Goal: Task Accomplishment & Management: Complete application form

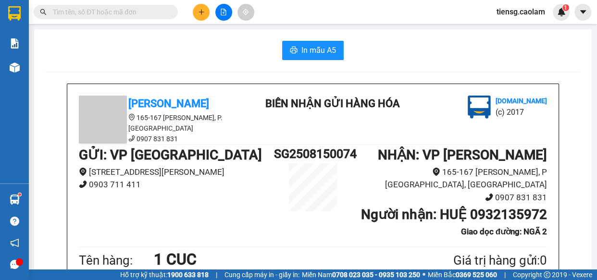
click at [223, 10] on icon "file-add" at bounding box center [223, 12] width 7 height 7
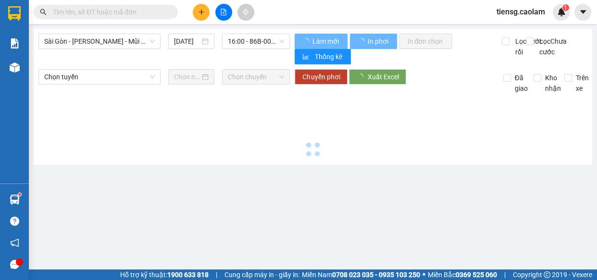
click at [114, 50] on div "Sài Gòn - [PERSON_NAME] - Mũi Né (CT Ông Đồn) [DATE] 16:00 - 86B-008.62" at bounding box center [163, 49] width 251 height 31
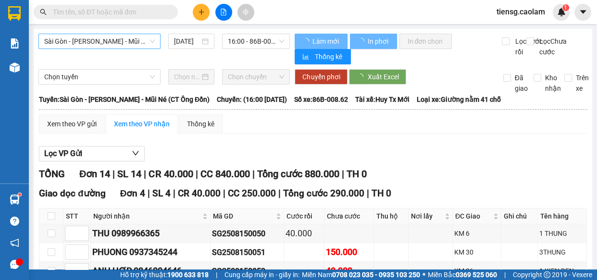
click at [122, 44] on span "Sài Gòn - [PERSON_NAME] - Mũi Né (CT Ông Đồn)" at bounding box center [99, 41] width 111 height 14
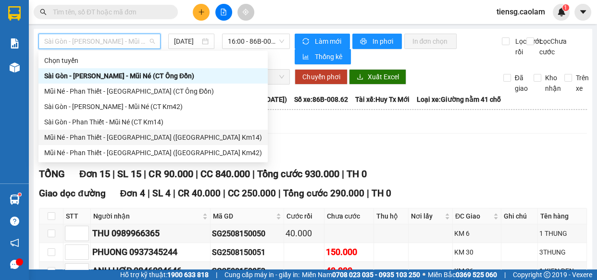
click at [139, 135] on div "Mũi Né - Phan Thiết - [GEOGRAPHIC_DATA] ([GEOGRAPHIC_DATA] Km14)" at bounding box center [153, 137] width 218 height 11
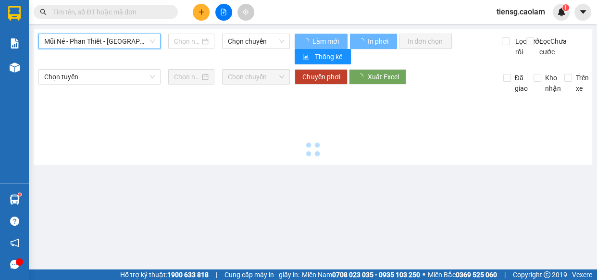
type input "[DATE]"
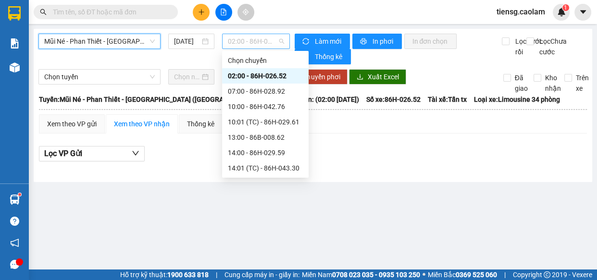
click at [250, 46] on span "02:00 - 86H-026.52" at bounding box center [256, 41] width 56 height 14
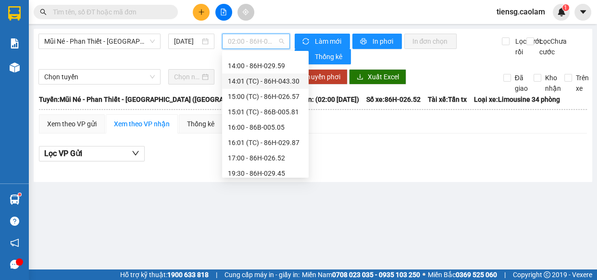
scroll to position [43, 0]
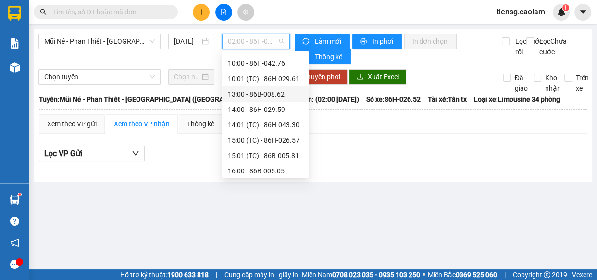
click at [259, 94] on div "13:00 - 86B-008.62" at bounding box center [265, 94] width 75 height 11
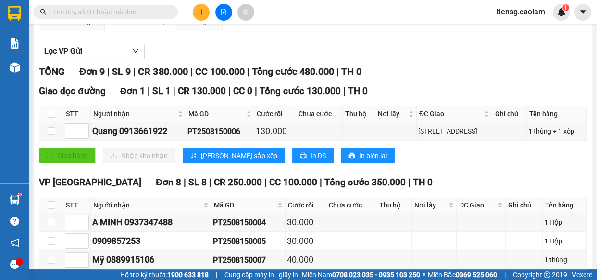
scroll to position [218, 0]
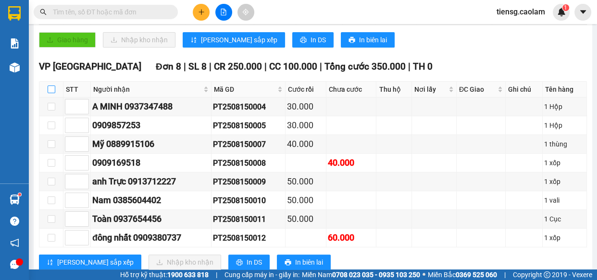
click at [52, 91] on input "checkbox" at bounding box center [52, 90] width 8 height 8
checkbox input "true"
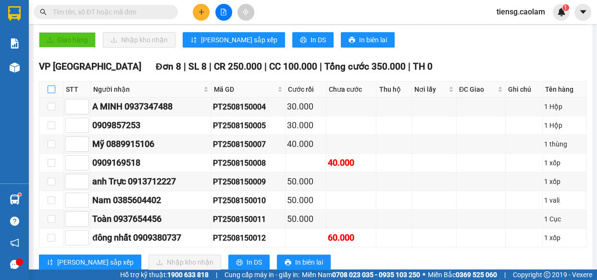
checkbox input "true"
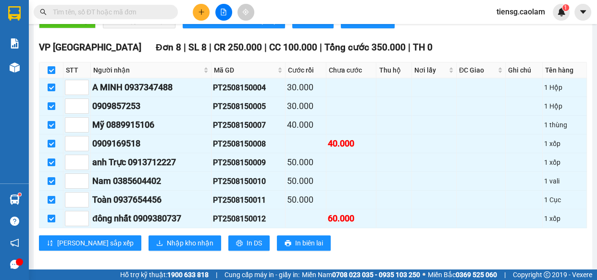
scroll to position [247, 0]
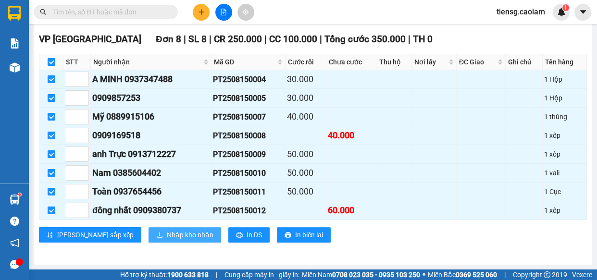
click at [167, 235] on span "Nhập kho nhận" at bounding box center [190, 235] width 47 height 11
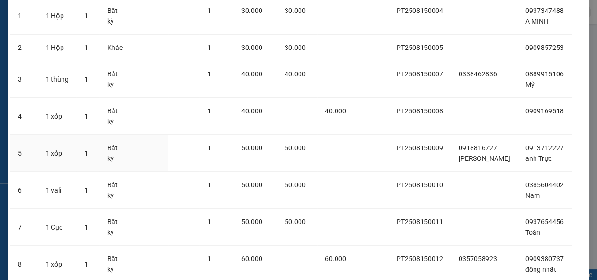
scroll to position [177, 0]
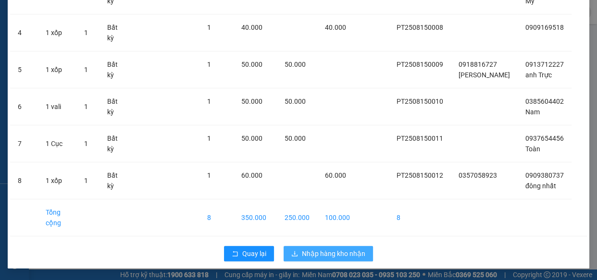
click at [332, 255] on span "Nhập hàng kho nhận" at bounding box center [333, 253] width 63 height 11
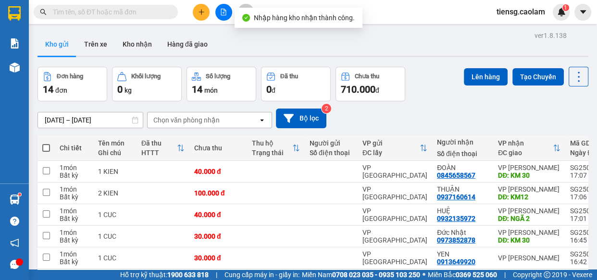
click at [42, 148] on span at bounding box center [46, 148] width 8 height 8
click at [46, 143] on input "checkbox" at bounding box center [46, 143] width 0 height 0
checkbox input "true"
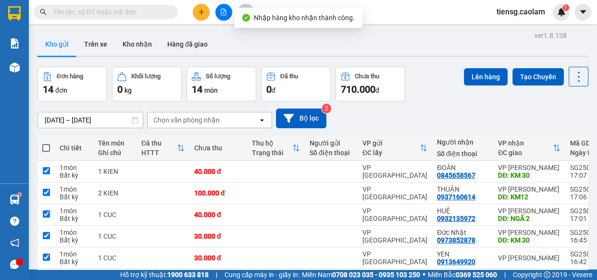
checkbox input "true"
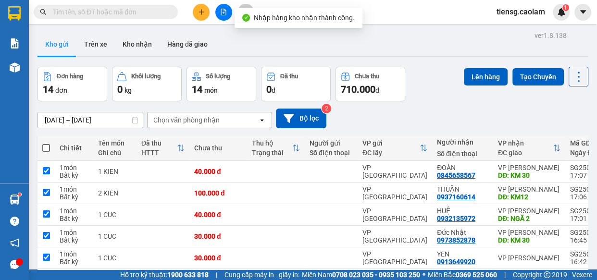
checkbox input "true"
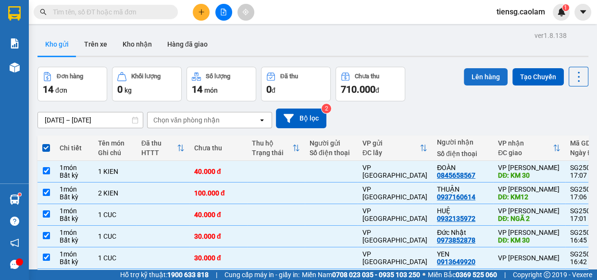
click at [487, 77] on button "Lên hàng" at bounding box center [486, 76] width 44 height 17
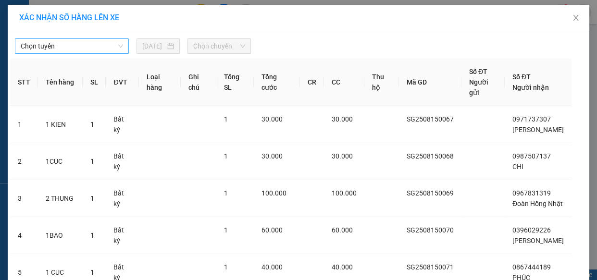
click at [81, 48] on span "Chọn tuyến" at bounding box center [72, 46] width 102 height 14
click at [572, 18] on icon "close" at bounding box center [576, 18] width 8 height 8
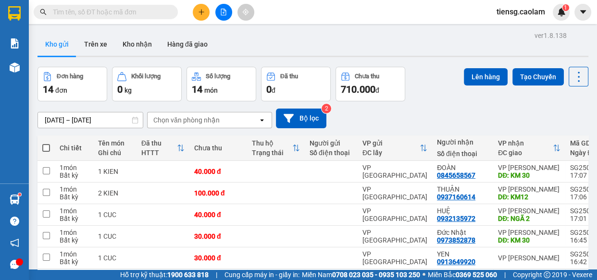
click at [45, 144] on span at bounding box center [46, 148] width 8 height 8
click at [46, 143] on input "checkbox" at bounding box center [46, 143] width 0 height 0
checkbox input "true"
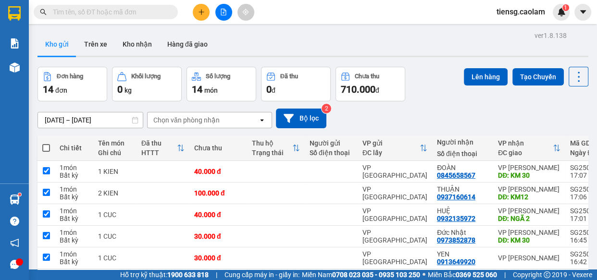
checkbox input "true"
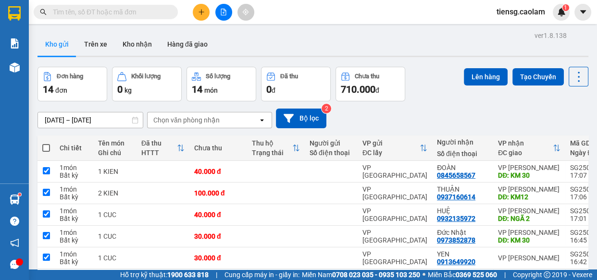
checkbox input "true"
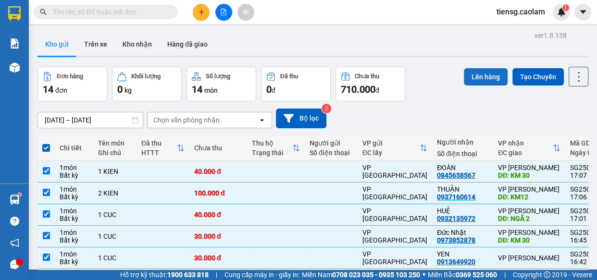
click at [479, 81] on button "Lên hàng" at bounding box center [486, 76] width 44 height 17
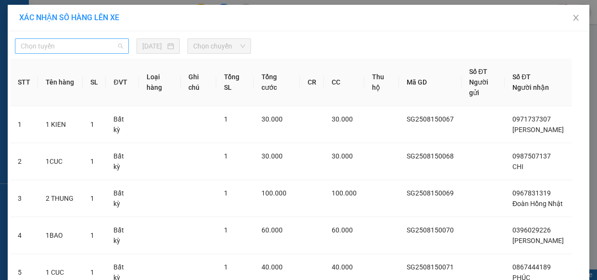
click at [90, 39] on span "Chọn tuyến" at bounding box center [72, 46] width 102 height 14
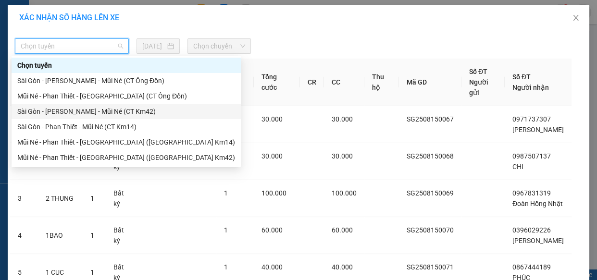
click at [118, 111] on div "Sài Gòn - [PERSON_NAME] - Mũi Né (CT Km42)" at bounding box center [126, 111] width 218 height 11
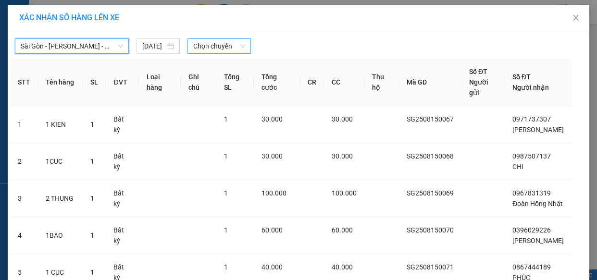
drag, startPoint x: 220, startPoint y: 43, endPoint x: 221, endPoint y: 52, distance: 9.1
click at [221, 43] on span "Chọn chuyến" at bounding box center [219, 46] width 52 height 14
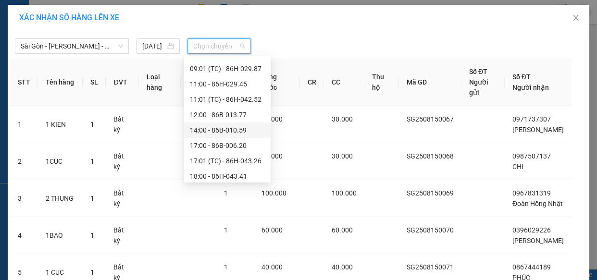
scroll to position [231, 0]
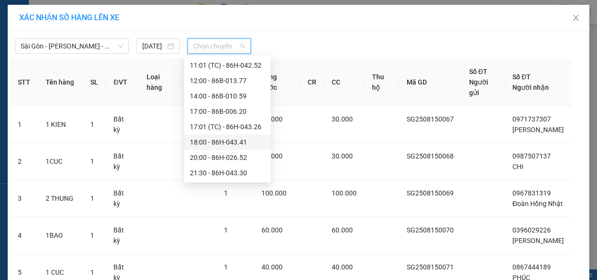
click at [215, 142] on div "18:00 - 86H-043.41" at bounding box center [227, 142] width 75 height 11
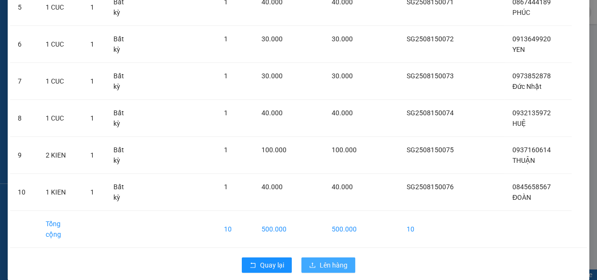
scroll to position [308, 0]
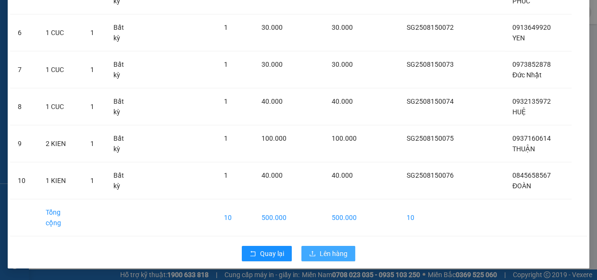
click at [313, 259] on button "Lên hàng" at bounding box center [328, 253] width 54 height 15
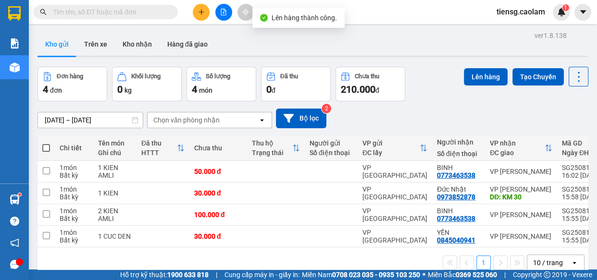
click at [48, 149] on span at bounding box center [46, 148] width 8 height 8
click at [46, 143] on input "checkbox" at bounding box center [46, 143] width 0 height 0
checkbox input "true"
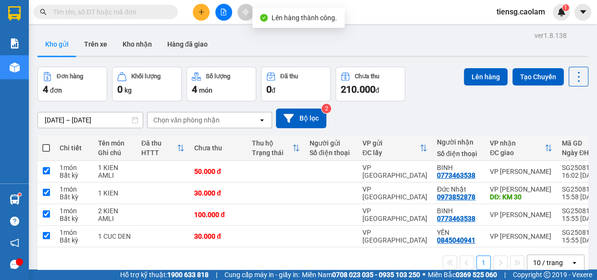
checkbox input "true"
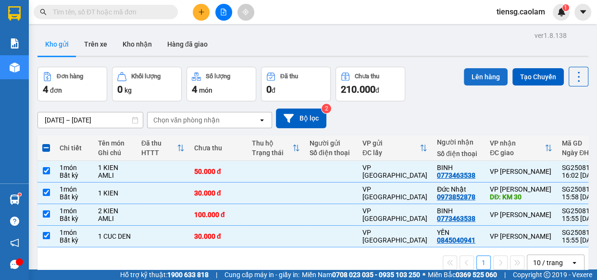
click at [481, 83] on button "Lên hàng" at bounding box center [486, 76] width 44 height 17
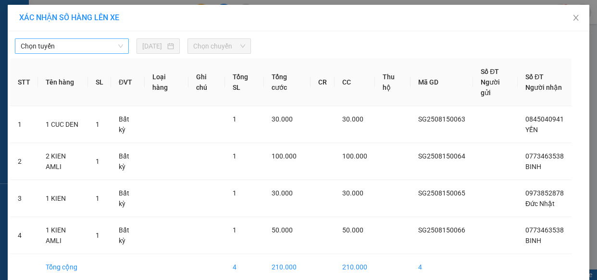
click at [96, 49] on span "Chọn tuyến" at bounding box center [72, 46] width 102 height 14
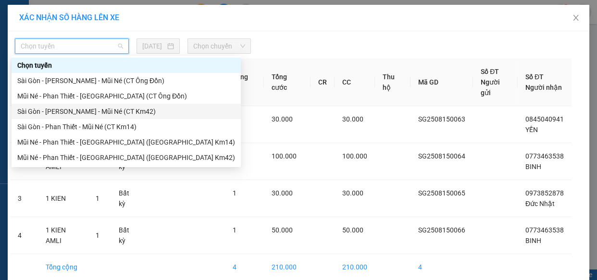
click at [123, 112] on div "Sài Gòn - [PERSON_NAME] - Mũi Né (CT Km42)" at bounding box center [126, 111] width 218 height 11
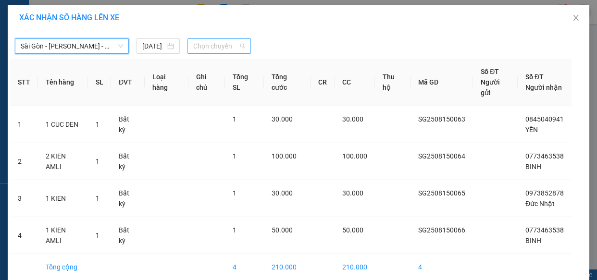
click at [230, 47] on span "Chọn chuyến" at bounding box center [219, 46] width 52 height 14
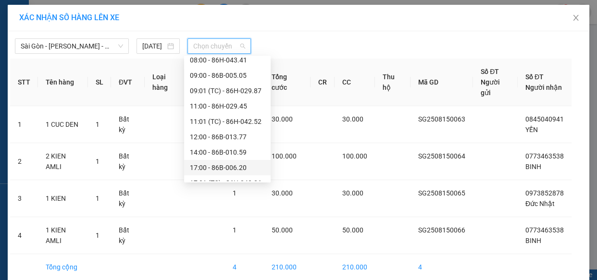
scroll to position [231, 0]
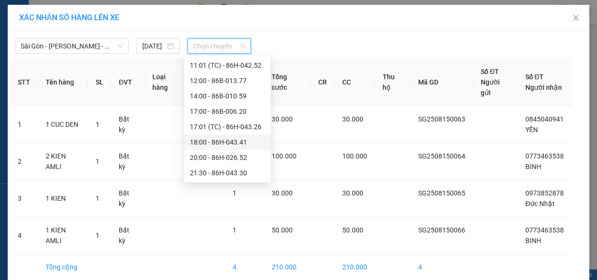
click at [218, 139] on div "18:00 - 86H-043.41" at bounding box center [227, 142] width 75 height 11
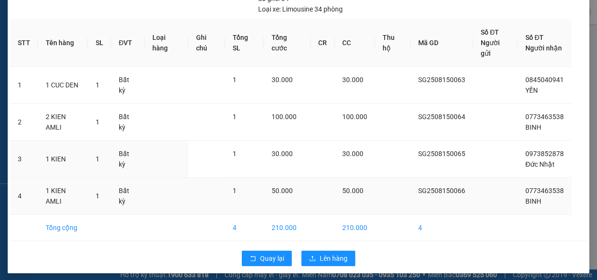
scroll to position [65, 0]
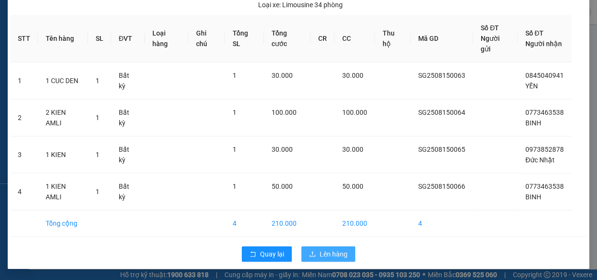
click at [320, 252] on span "Lên hàng" at bounding box center [334, 254] width 28 height 11
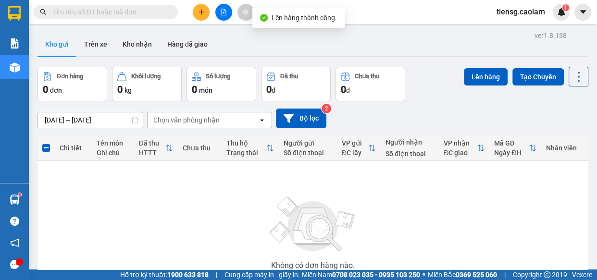
click at [227, 17] on button at bounding box center [223, 12] width 17 height 17
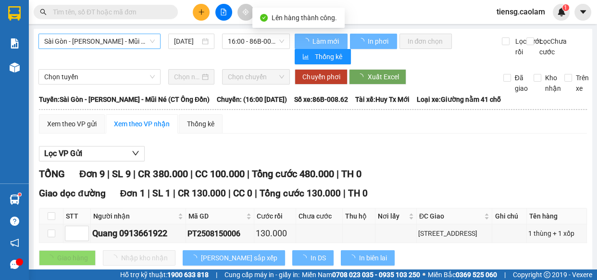
click at [113, 44] on span "Sài Gòn - [PERSON_NAME] - Mũi Né (CT Ông Đồn)" at bounding box center [99, 41] width 111 height 14
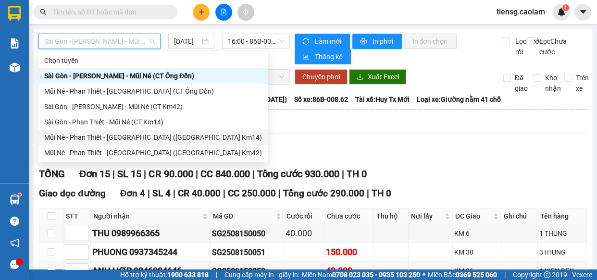
click at [135, 136] on div "Mũi Né - Phan Thiết - [GEOGRAPHIC_DATA] ([GEOGRAPHIC_DATA] Km14)" at bounding box center [153, 137] width 218 height 11
type input "[DATE]"
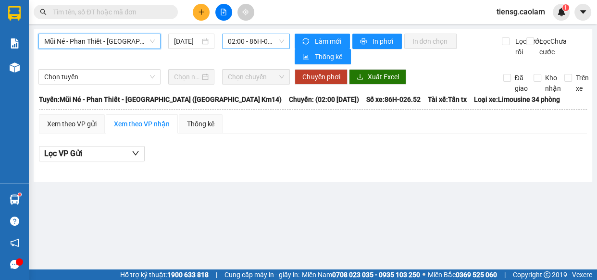
click at [248, 41] on span "02:00 - 86H-026.52" at bounding box center [256, 41] width 56 height 14
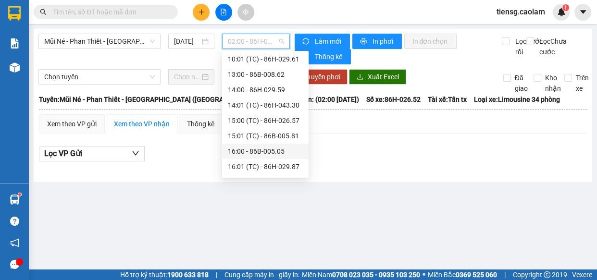
scroll to position [92, 0]
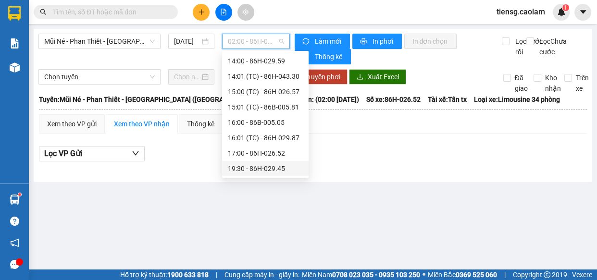
click at [246, 166] on div "19:30 - 86H-029.45" at bounding box center [265, 168] width 75 height 11
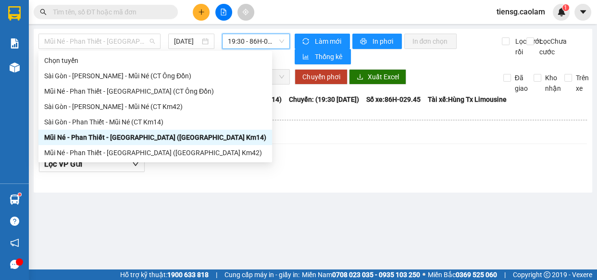
drag, startPoint x: 108, startPoint y: 42, endPoint x: 106, endPoint y: 66, distance: 24.6
click at [108, 42] on span "Mũi Né - Phan Thiết - [GEOGRAPHIC_DATA] ([GEOGRAPHIC_DATA] Km14)" at bounding box center [99, 41] width 111 height 14
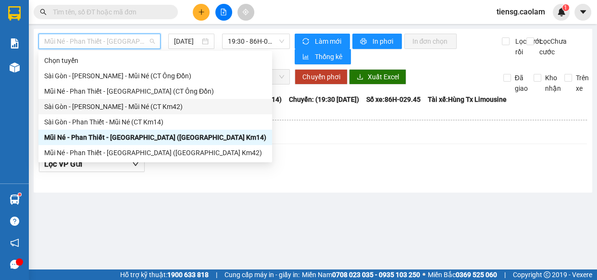
drag, startPoint x: 139, startPoint y: 119, endPoint x: 144, endPoint y: 108, distance: 11.6
click at [144, 108] on div "Chọn tuyến [GEOGRAPHIC_DATA] - [GEOGRAPHIC_DATA] - Mũi Né (CT Ông Đồn) Mũi Né -…" at bounding box center [155, 107] width 234 height 108
click at [144, 108] on div "Sài Gòn - [PERSON_NAME] - Mũi Né (CT Km42)" at bounding box center [155, 106] width 222 height 11
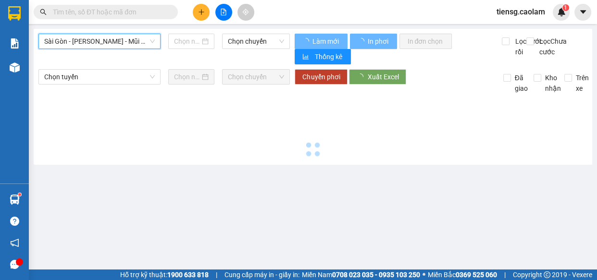
type input "[DATE]"
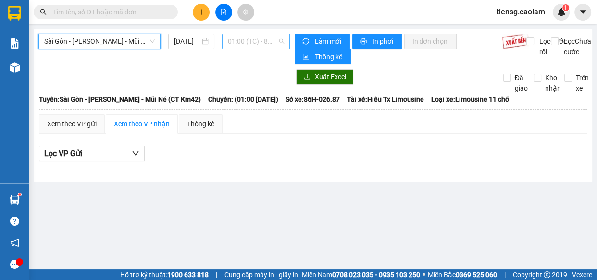
click at [266, 44] on span "01:00 (TC) - 86H-026.87" at bounding box center [256, 41] width 56 height 14
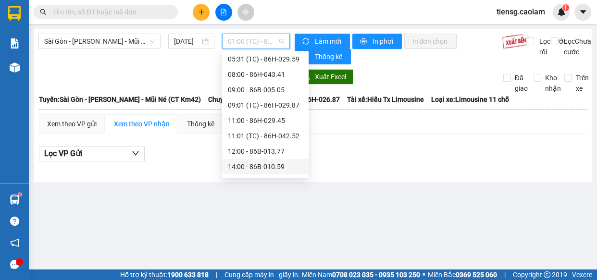
scroll to position [231, 0]
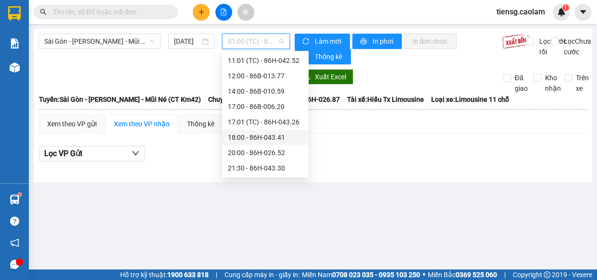
click at [259, 135] on div "18:00 - 86H-043.41" at bounding box center [265, 137] width 75 height 11
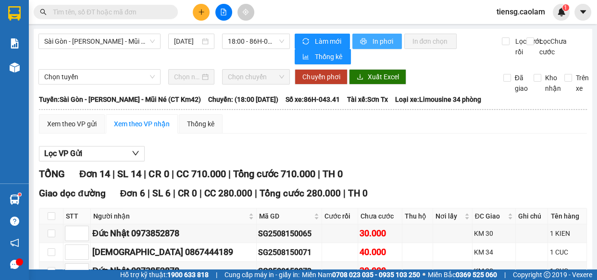
click at [380, 41] on span "In phơi" at bounding box center [383, 41] width 22 height 11
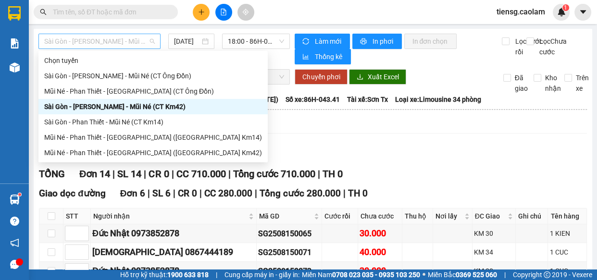
click at [103, 35] on span "Sài Gòn - [PERSON_NAME] - Mũi Né (CT Km42)" at bounding box center [99, 41] width 111 height 14
click at [144, 150] on div "Mũi Né - Phan Thiết - [GEOGRAPHIC_DATA] ([GEOGRAPHIC_DATA] Km42)" at bounding box center [153, 153] width 218 height 11
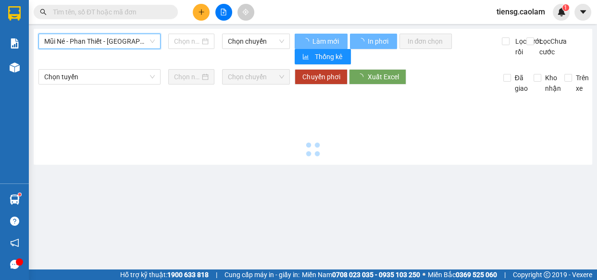
type input "[DATE]"
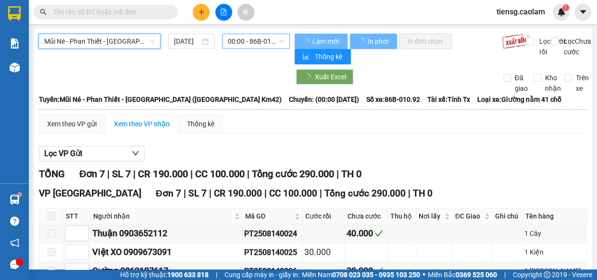
click at [253, 43] on span "00:00 - 86B-010.92" at bounding box center [256, 41] width 56 height 14
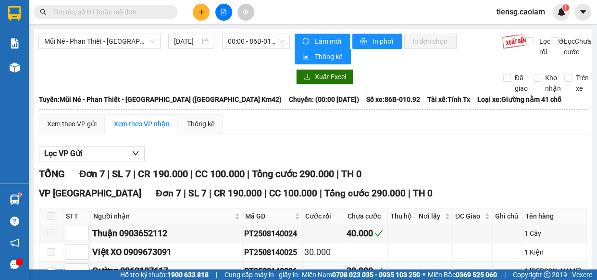
click at [155, 71] on div "Mũi Né - Phan Thiết - [GEOGRAPHIC_DATA] ([GEOGRAPHIC_DATA] Km42) [DATE] 00:00 -…" at bounding box center [313, 214] width 558 height 371
click at [238, 43] on span "00:00 - 86B-010.92" at bounding box center [256, 41] width 56 height 14
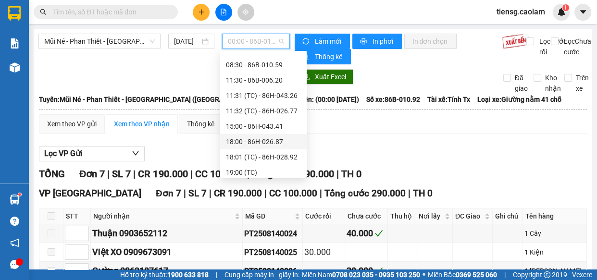
scroll to position [97, 0]
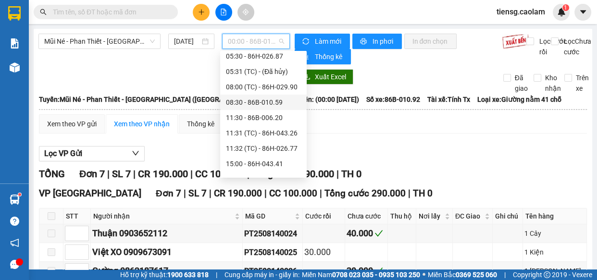
click at [248, 103] on div "08:30 - 86B-010.59" at bounding box center [263, 102] width 75 height 11
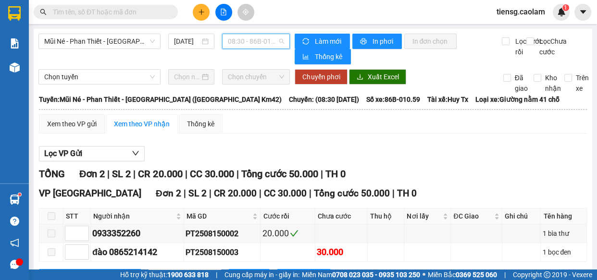
click at [257, 39] on span "08:30 - 86B-010.59" at bounding box center [256, 41] width 56 height 14
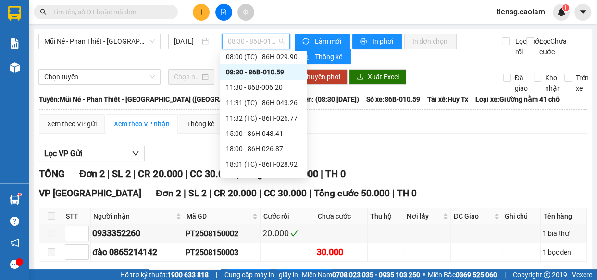
scroll to position [140, 0]
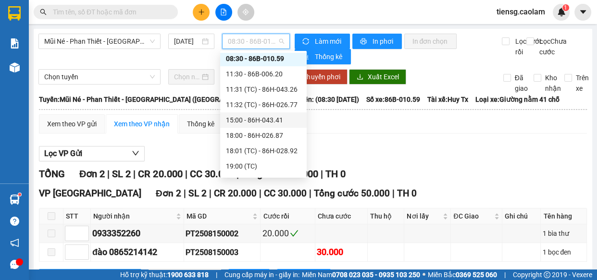
click at [252, 120] on div "15:00 - 86H-043.41" at bounding box center [263, 120] width 75 height 11
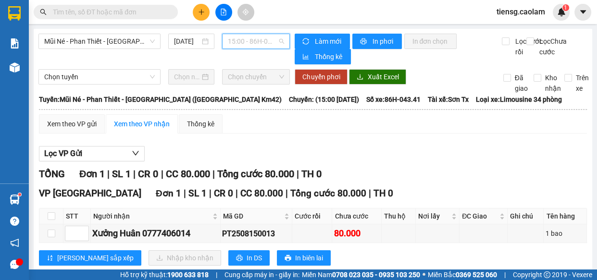
click at [255, 42] on span "15:00 - 86H-043.41" at bounding box center [256, 41] width 56 height 14
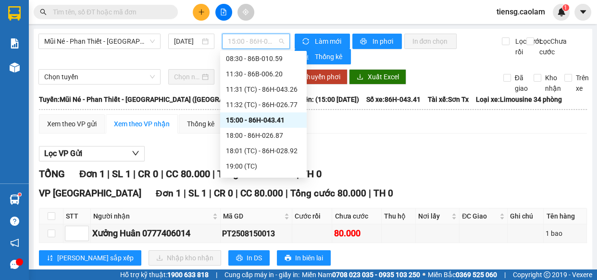
drag, startPoint x: 244, startPoint y: 130, endPoint x: 123, endPoint y: 67, distance: 136.0
click at [163, 91] on body "Kết quả tìm kiếm ( 599 ) Bộ lọc Mã ĐH Trạng thái Món hàng Thu hộ Tổng cước Chưa…" at bounding box center [298, 140] width 597 height 280
click at [125, 42] on span "Mũi Né - Phan Thiết - [GEOGRAPHIC_DATA] ([GEOGRAPHIC_DATA] Km42)" at bounding box center [99, 41] width 111 height 14
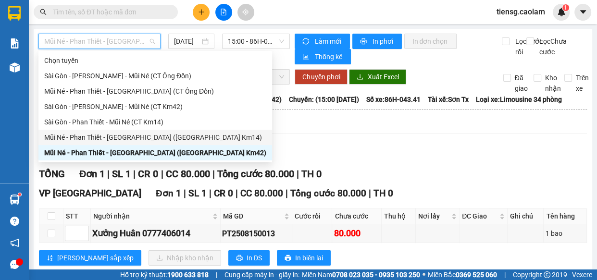
click at [139, 135] on div "Mũi Né - Phan Thiết - [GEOGRAPHIC_DATA] ([GEOGRAPHIC_DATA] Km14)" at bounding box center [155, 137] width 222 height 11
type input "[DATE]"
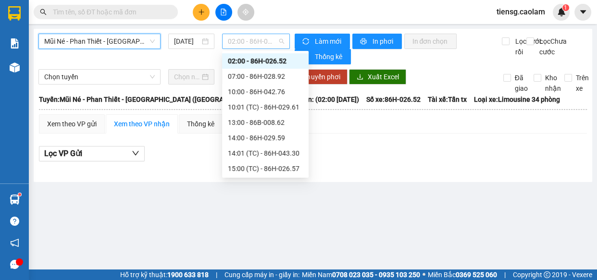
click at [253, 40] on span "02:00 - 86H-026.52" at bounding box center [256, 41] width 56 height 14
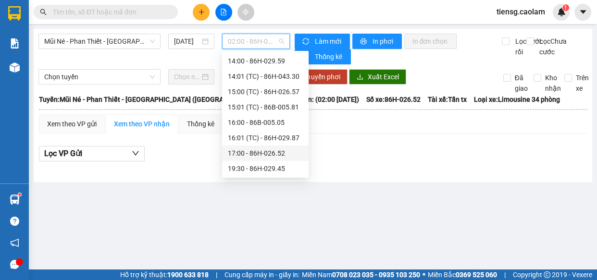
click at [248, 154] on div "17:00 - 86H-026.52" at bounding box center [265, 153] width 75 height 11
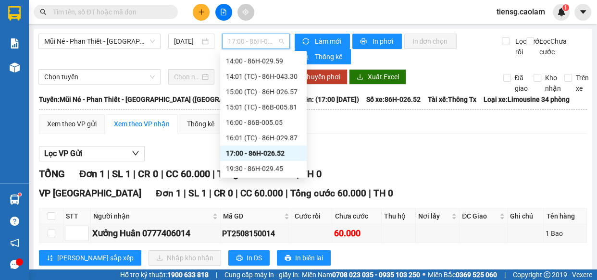
click at [259, 38] on span "17:00 - 86H-026.52" at bounding box center [256, 41] width 56 height 14
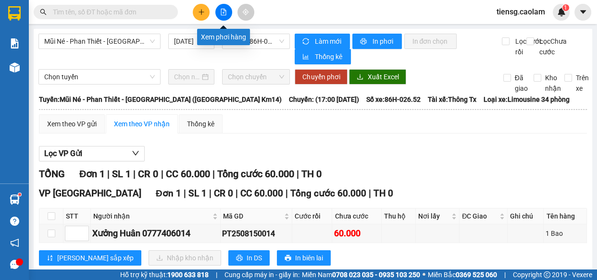
click at [221, 12] on icon "file-add" at bounding box center [223, 12] width 5 height 7
click at [135, 50] on div "Mũi Né - Phan Thiết - [GEOGRAPHIC_DATA] ([GEOGRAPHIC_DATA] Km14) [DATE] 17:00 -…" at bounding box center [163, 49] width 251 height 31
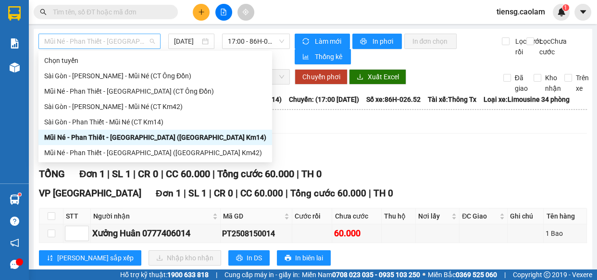
click at [148, 40] on span "Mũi Né - Phan Thiết - [GEOGRAPHIC_DATA] ([GEOGRAPHIC_DATA] Km14)" at bounding box center [99, 41] width 111 height 14
click at [261, 74] on span "Chọn chuyến" at bounding box center [256, 77] width 56 height 14
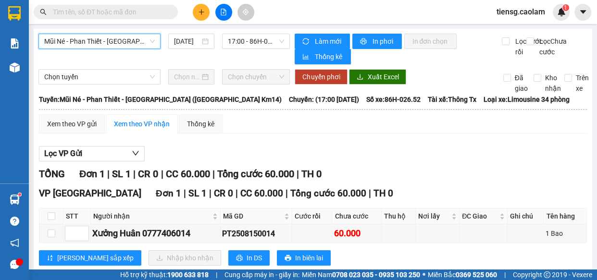
click at [136, 43] on span "Mũi Né - Phan Thiết - [GEOGRAPHIC_DATA] ([GEOGRAPHIC_DATA] Km14)" at bounding box center [99, 41] width 111 height 14
click at [281, 144] on div "Lọc VP Gửi TỔNG Đơn 1 | SL 1 | CR 0 | CC 60.000 | Tổng cước 60.000 | TH 0 VP […" at bounding box center [313, 209] width 548 height 136
click at [121, 44] on span "Mũi Né - Phan Thiết - [GEOGRAPHIC_DATA] ([GEOGRAPHIC_DATA] Km14)" at bounding box center [99, 41] width 111 height 14
click at [118, 46] on span "Mũi Né - Phan Thiết - [GEOGRAPHIC_DATA] ([GEOGRAPHIC_DATA] Km14)" at bounding box center [99, 41] width 111 height 14
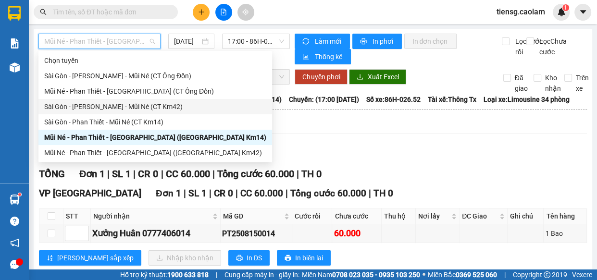
click at [136, 103] on div "Sài Gòn - [PERSON_NAME] - Mũi Né (CT Km42)" at bounding box center [155, 106] width 222 height 11
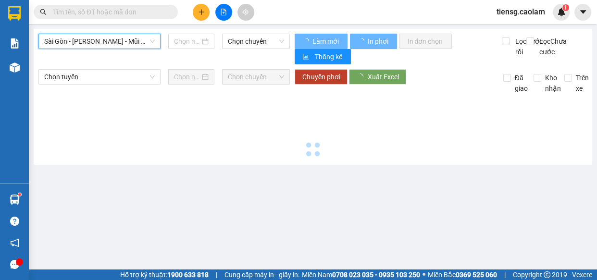
type input "[DATE]"
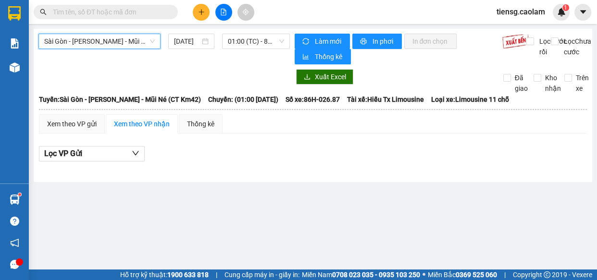
click at [109, 44] on span "Sài Gòn - [PERSON_NAME] - Mũi Né (CT Km42)" at bounding box center [99, 41] width 111 height 14
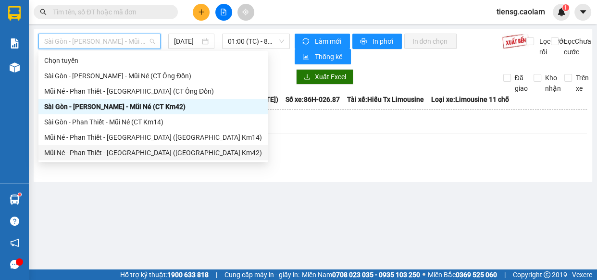
click at [133, 146] on div "Mũi Né - Phan Thiết - [GEOGRAPHIC_DATA] ([GEOGRAPHIC_DATA] Km42)" at bounding box center [152, 152] width 229 height 15
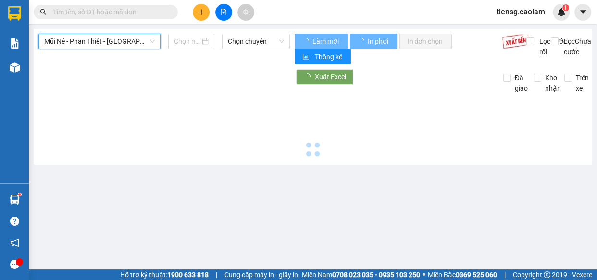
type input "[DATE]"
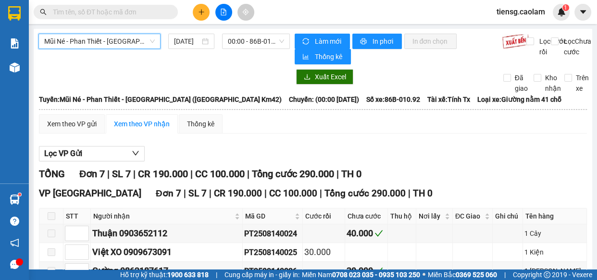
click at [123, 44] on span "Mũi Né - Phan Thiết - [GEOGRAPHIC_DATA] ([GEOGRAPHIC_DATA] Km42)" at bounding box center [99, 41] width 111 height 14
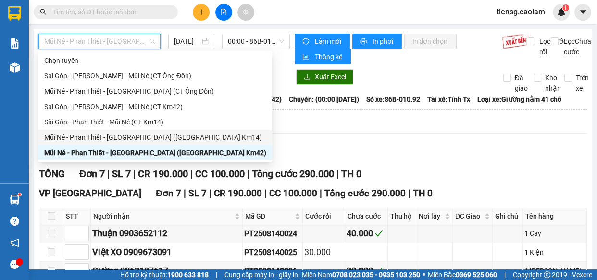
click at [129, 134] on div "Mũi Né - Phan Thiết - [GEOGRAPHIC_DATA] ([GEOGRAPHIC_DATA] Km14)" at bounding box center [155, 137] width 222 height 11
type input "[DATE]"
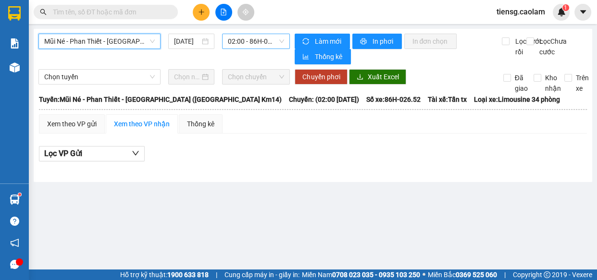
click at [239, 38] on span "02:00 - 86H-026.52" at bounding box center [256, 41] width 56 height 14
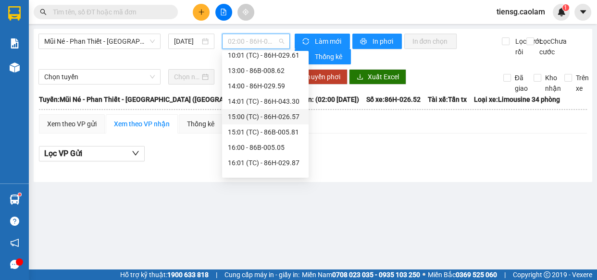
scroll to position [92, 0]
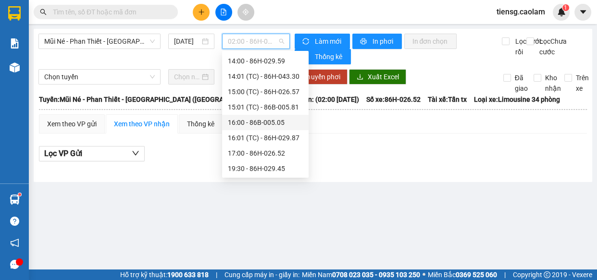
click at [262, 119] on div "16:00 - 86B-005.05" at bounding box center [265, 122] width 75 height 11
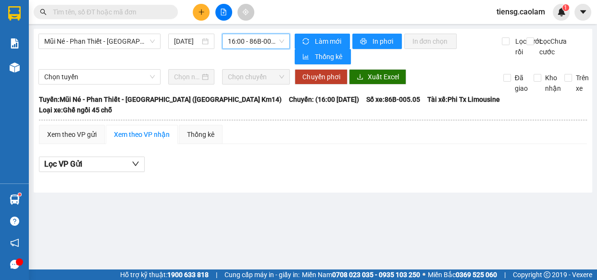
click at [260, 40] on span "16:00 - 86B-005.05" at bounding box center [256, 41] width 56 height 14
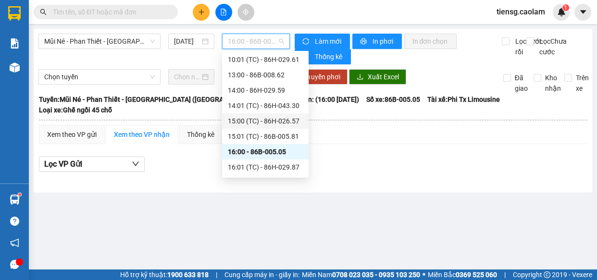
scroll to position [48, 0]
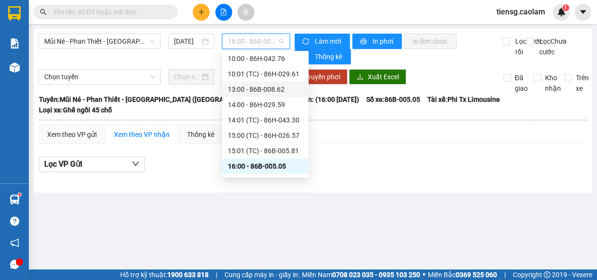
drag, startPoint x: 264, startPoint y: 106, endPoint x: 262, endPoint y: 86, distance: 19.4
click at [262, 86] on div "Chọn chuyến 02:00 - 86H-026.52 07:00 - 86H-028.92 10:00 - 86H-042.76 10:01 (TC)…" at bounding box center [265, 112] width 86 height 215
click at [262, 86] on div "13:00 - 86B-008.62" at bounding box center [265, 89] width 75 height 11
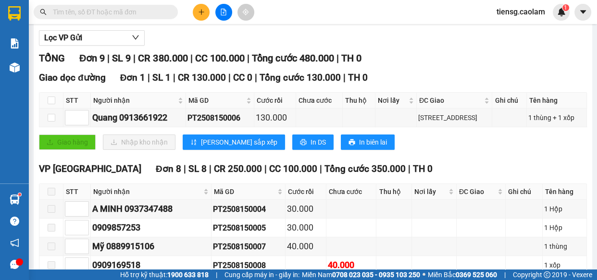
scroll to position [203, 0]
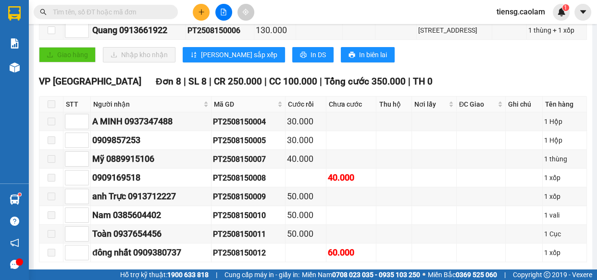
click at [52, 108] on span at bounding box center [52, 104] width 8 height 8
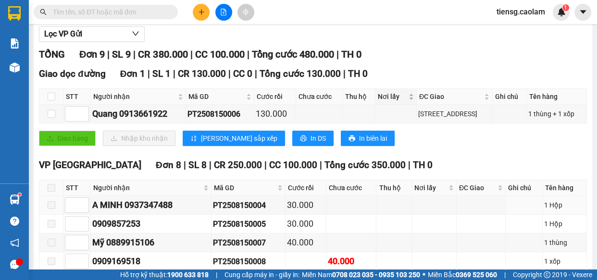
scroll to position [116, 0]
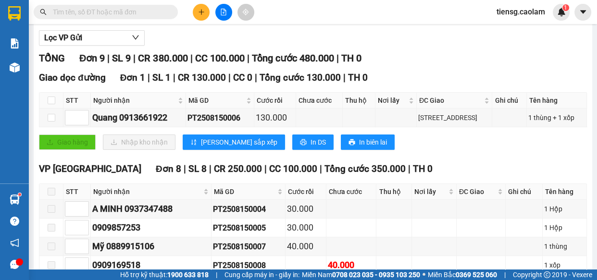
click at [441, 143] on div "Giao hàng Nhập kho nhận Lưu sắp xếp In DS In biên lai" at bounding box center [313, 142] width 548 height 15
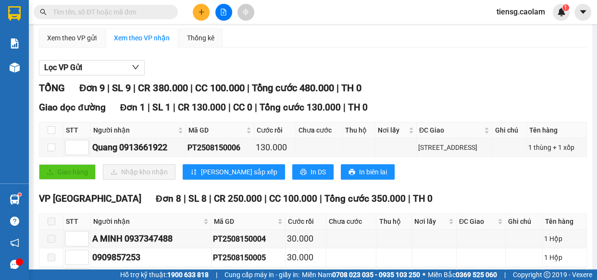
scroll to position [72, 0]
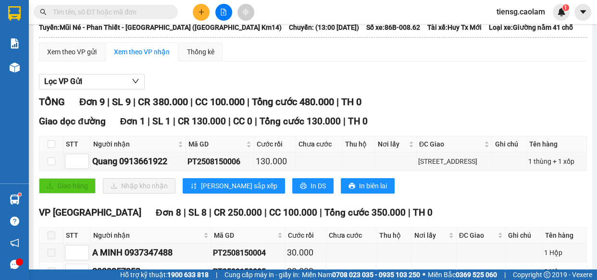
click at [403, 189] on div "Giao hàng Nhập kho nhận Lưu sắp xếp In DS In biên lai" at bounding box center [313, 185] width 548 height 15
click at [375, 171] on td at bounding box center [395, 161] width 41 height 19
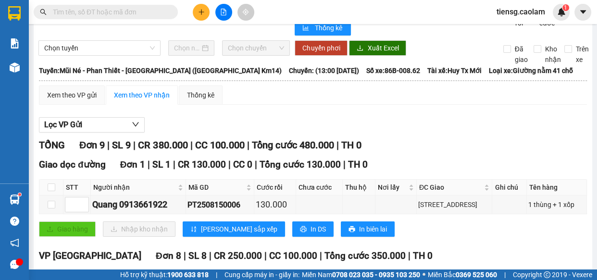
scroll to position [0, 0]
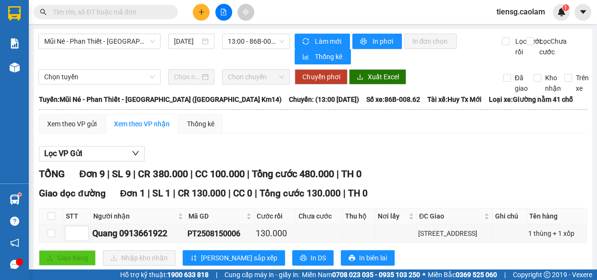
click at [149, 14] on input "text" at bounding box center [109, 12] width 113 height 11
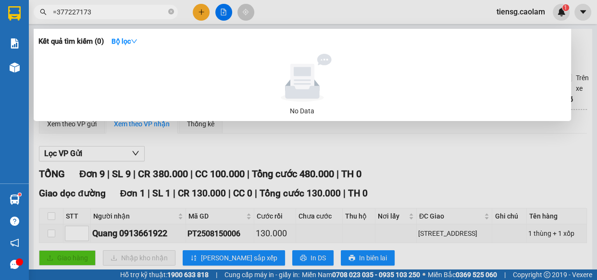
click at [112, 6] on span "=377227173" at bounding box center [106, 12] width 144 height 14
click at [61, 16] on input "=377227173" at bounding box center [109, 12] width 113 height 11
click at [57, 14] on input "=377227173" at bounding box center [109, 12] width 113 height 11
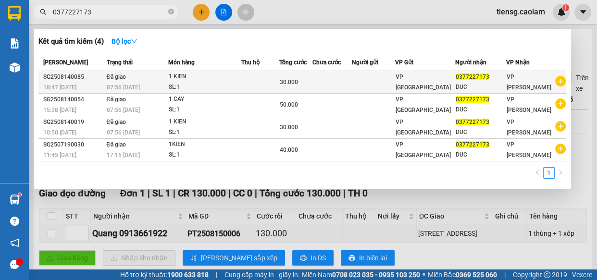
type input "0377227173"
click at [377, 83] on td at bounding box center [373, 82] width 43 height 23
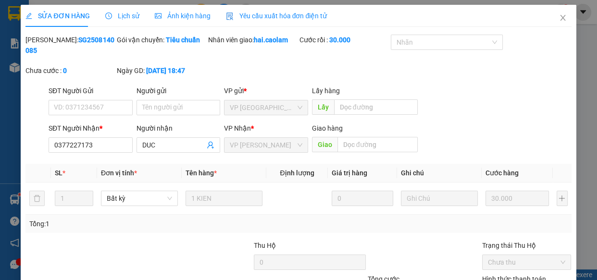
type input "0377227173"
type input "30.000"
click at [119, 17] on span "Lịch sử" at bounding box center [122, 16] width 34 height 8
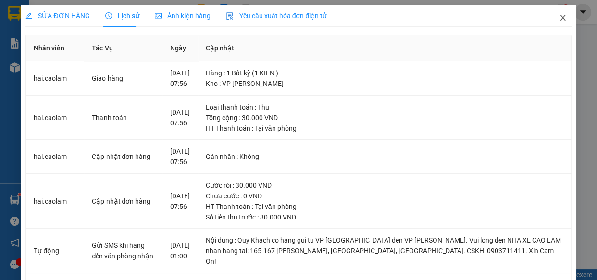
click at [559, 20] on icon "close" at bounding box center [563, 18] width 8 height 8
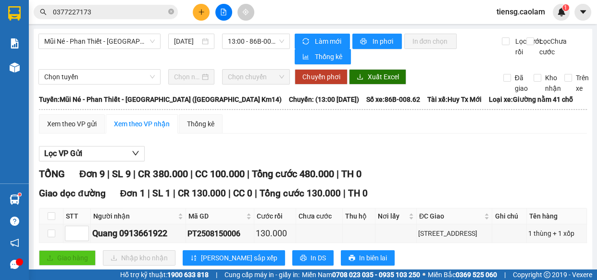
click at [218, 22] on div "Kết quả tìm kiếm ( 4 ) Bộ lọc Mã ĐH Trạng thái Món hàng Thu hộ Tổng cước Chưa c…" at bounding box center [298, 12] width 597 height 24
click at [220, 13] on icon "file-add" at bounding box center [223, 12] width 7 height 7
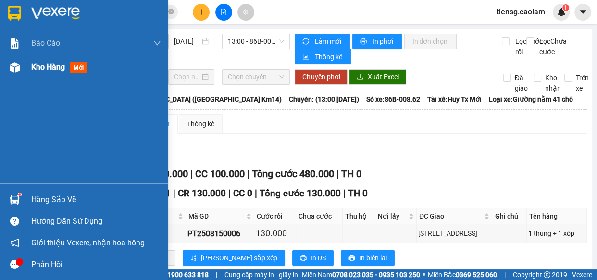
click at [35, 67] on span "Kho hàng" at bounding box center [48, 66] width 34 height 9
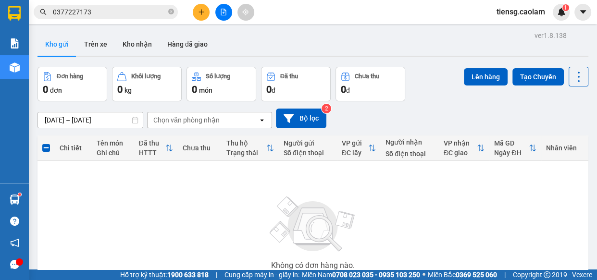
click at [222, 10] on icon "file-add" at bounding box center [223, 12] width 7 height 7
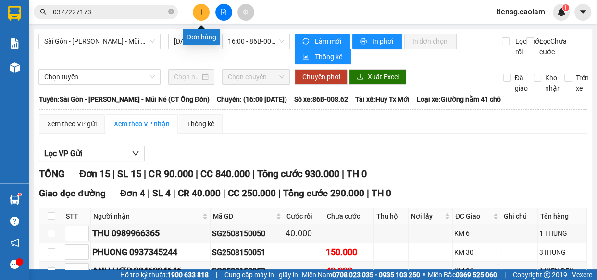
click at [199, 14] on icon "plus" at bounding box center [201, 12] width 7 height 7
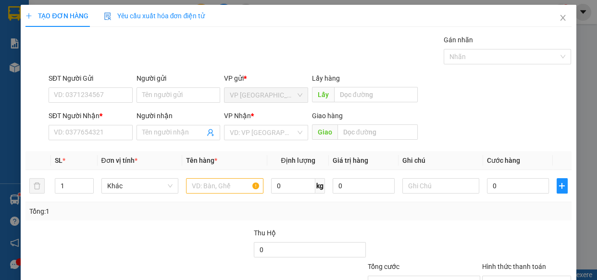
click at [114, 140] on div "SĐT Người Nhận * VD: 0377654321" at bounding box center [91, 128] width 84 height 34
drag, startPoint x: 67, startPoint y: 136, endPoint x: 0, endPoint y: 77, distance: 89.5
click at [62, 134] on input "SĐT Người Nhận *" at bounding box center [91, 132] width 84 height 15
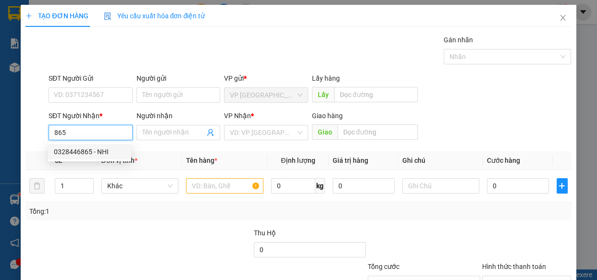
click at [71, 154] on div "0328446865 - NHI" at bounding box center [90, 152] width 72 height 11
type input "0328446865"
type input "NHI"
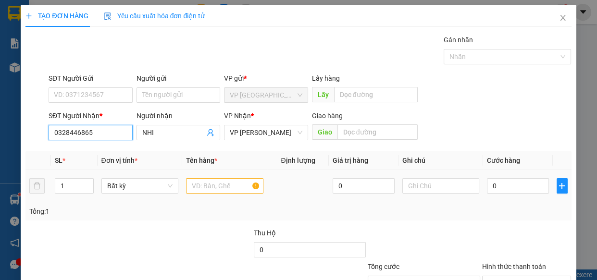
type input "0328446865"
click at [238, 193] on input "text" at bounding box center [224, 185] width 77 height 15
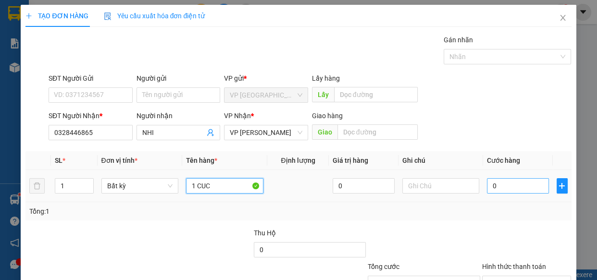
type input "1 CUC"
click at [515, 188] on input "0" at bounding box center [518, 185] width 62 height 15
type input "5"
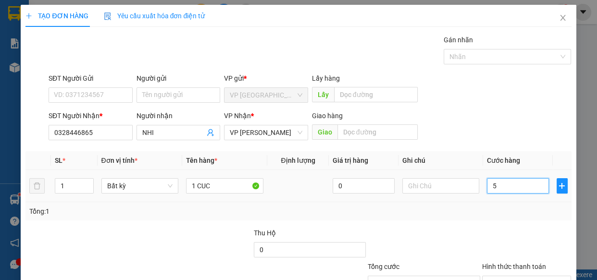
type input "50"
type input "500"
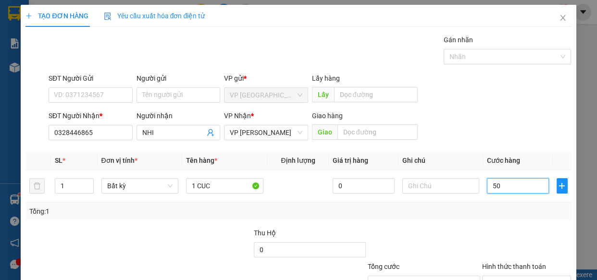
type input "500"
type input "5.000"
type input "50.000"
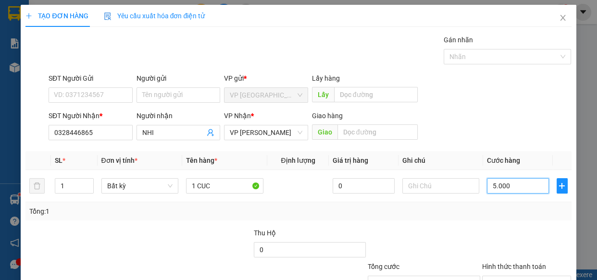
type input "50.000"
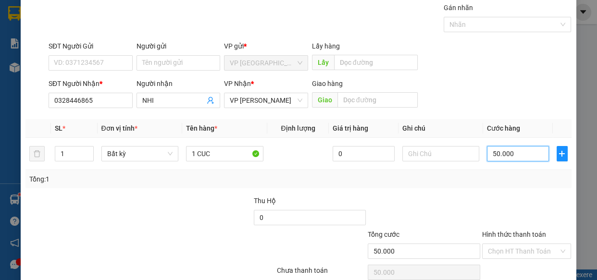
scroll to position [75, 0]
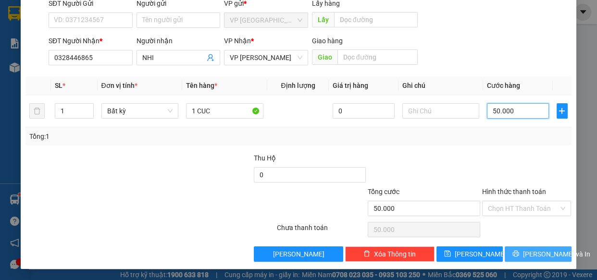
type input "50.000"
click at [518, 255] on icon "printer" at bounding box center [516, 254] width 6 height 6
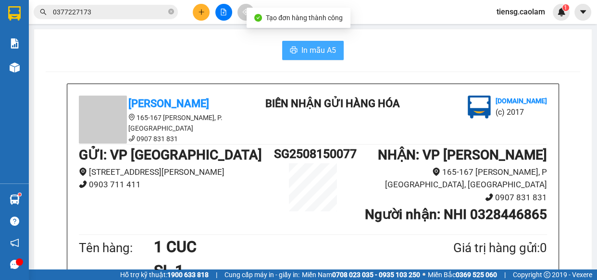
click at [305, 46] on span "In mẫu A5" at bounding box center [318, 50] width 35 height 12
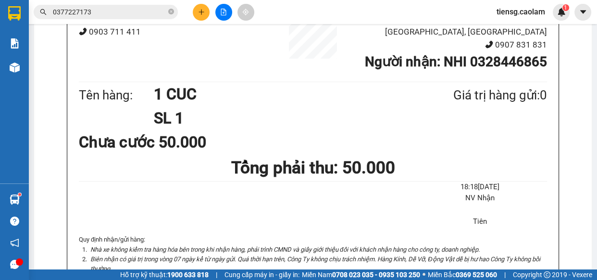
scroll to position [131, 0]
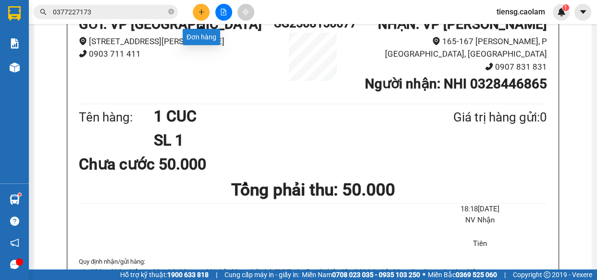
click at [204, 13] on icon "plus" at bounding box center [201, 12] width 7 height 7
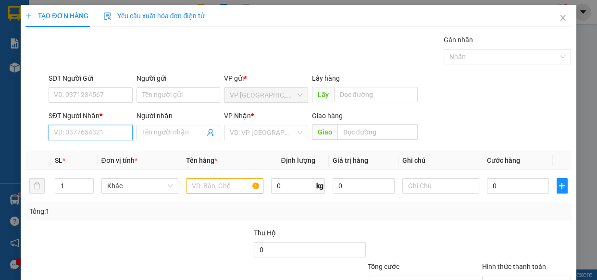
click at [94, 130] on input "SĐT Người Nhận *" at bounding box center [91, 132] width 84 height 15
click at [95, 147] on div "0328446865 - NHI" at bounding box center [90, 152] width 72 height 11
type input "0328446865"
type input "NHI"
type input "0328446865"
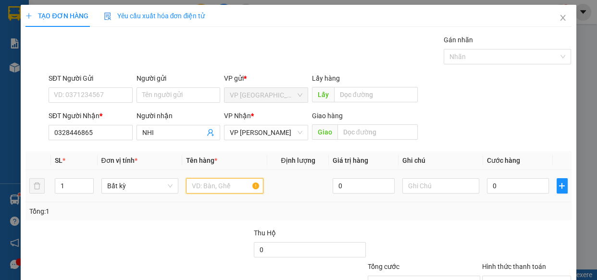
click at [224, 187] on input "text" at bounding box center [224, 185] width 77 height 15
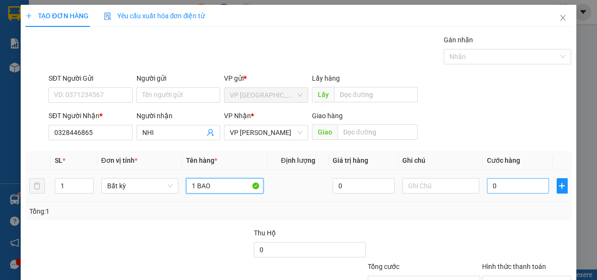
type input "1 BAO"
click at [520, 182] on input "0" at bounding box center [518, 185] width 62 height 15
type input "1"
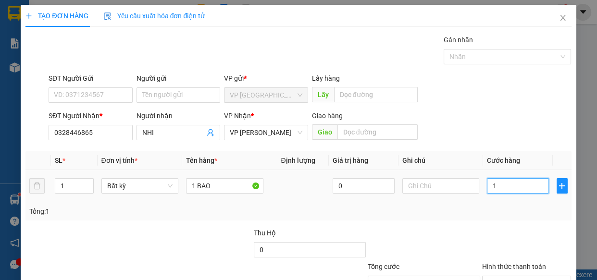
type input "10"
type input "100"
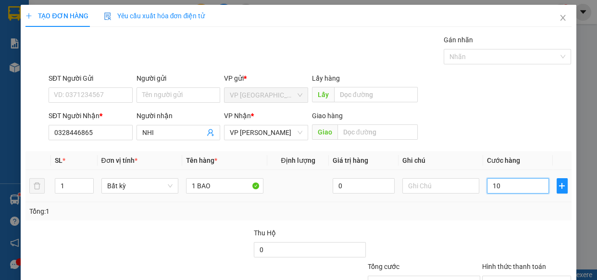
type input "100"
type input "1.000"
type input "10.000"
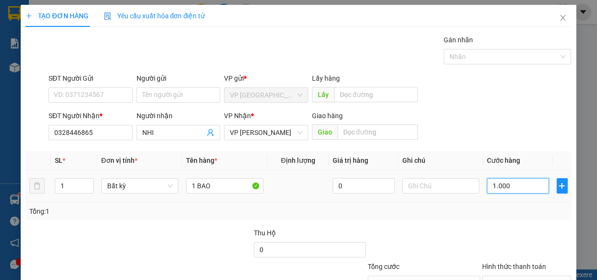
type input "10.000"
type input "100.000"
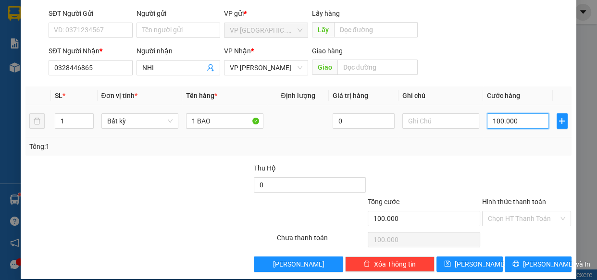
scroll to position [75, 0]
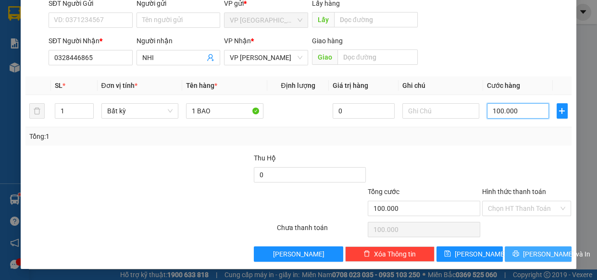
type input "100.000"
click at [529, 253] on span "[PERSON_NAME] và In" at bounding box center [556, 254] width 67 height 11
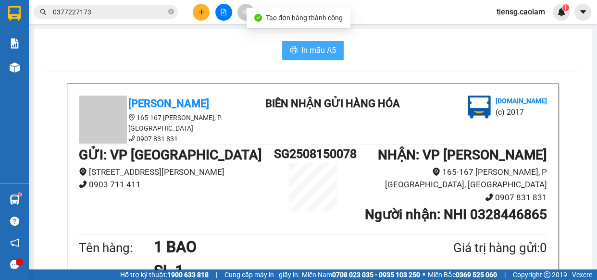
click at [318, 53] on span "In mẫu A5" at bounding box center [318, 50] width 35 height 12
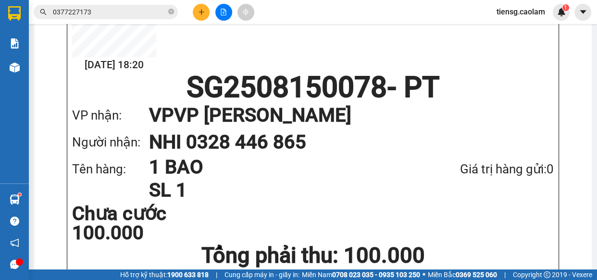
scroll to position [467, 0]
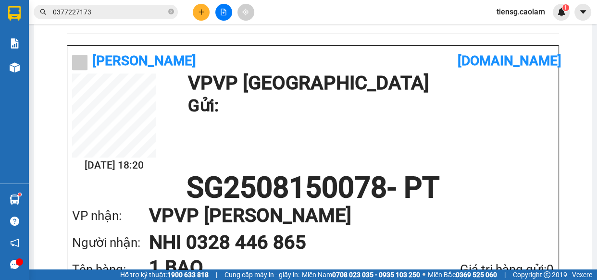
click at [230, 9] on button at bounding box center [223, 12] width 17 height 17
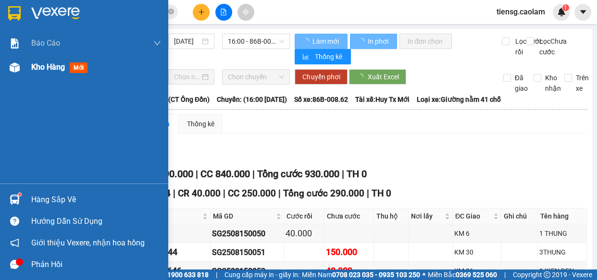
click at [28, 66] on div "Kho hàng mới" at bounding box center [84, 67] width 168 height 24
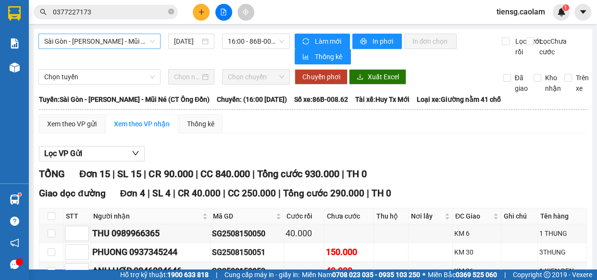
click at [135, 46] on span "Sài Gòn - [PERSON_NAME] - Mũi Né (CT Ông Đồn)" at bounding box center [99, 41] width 111 height 14
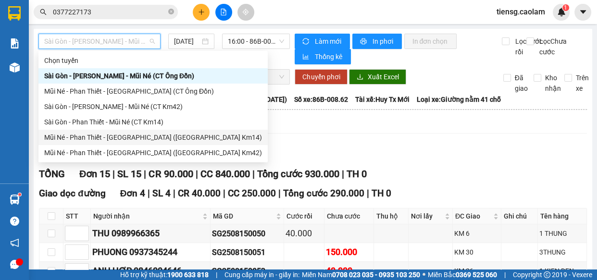
click at [146, 137] on div "Mũi Né - Phan Thiết - [GEOGRAPHIC_DATA] ([GEOGRAPHIC_DATA] Km14)" at bounding box center [153, 137] width 218 height 11
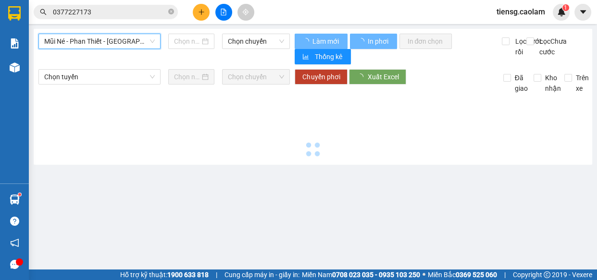
type input "[DATE]"
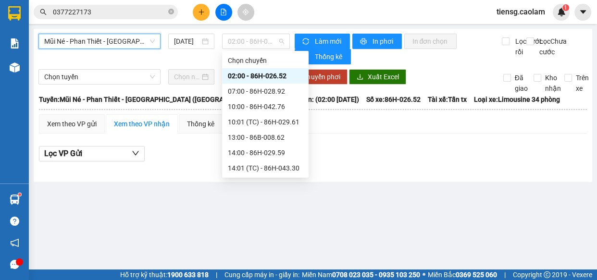
drag, startPoint x: 261, startPoint y: 43, endPoint x: 252, endPoint y: 103, distance: 60.8
click at [261, 44] on span "02:00 - 86H-026.52" at bounding box center [256, 41] width 56 height 14
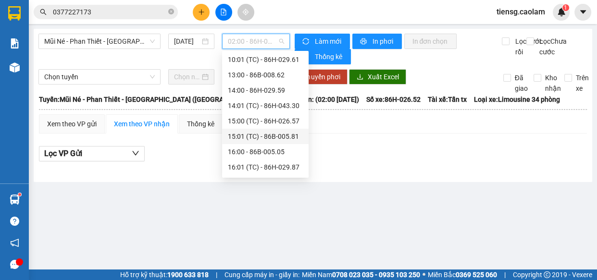
scroll to position [48, 0]
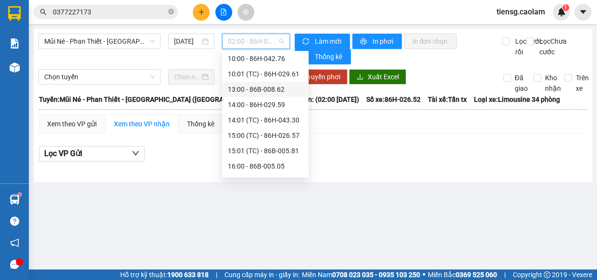
click at [255, 89] on div "13:00 - 86B-008.62" at bounding box center [265, 89] width 75 height 11
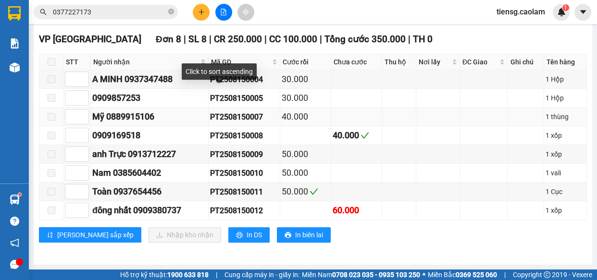
scroll to position [247, 0]
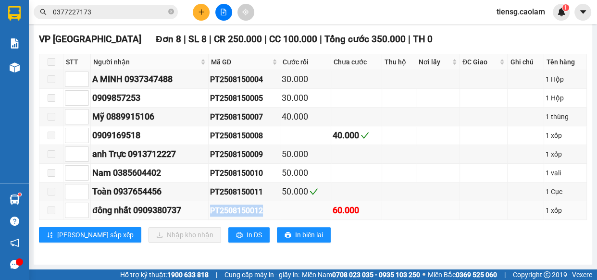
drag, startPoint x: 212, startPoint y: 211, endPoint x: 270, endPoint y: 216, distance: 57.9
click at [270, 216] on td "PT2508150012" at bounding box center [245, 210] width 72 height 19
copy div "PT2508150012"
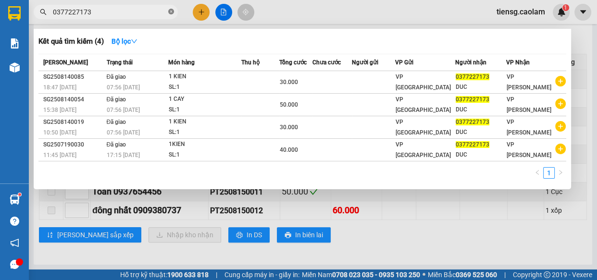
click at [170, 11] on icon "close-circle" at bounding box center [171, 12] width 6 height 6
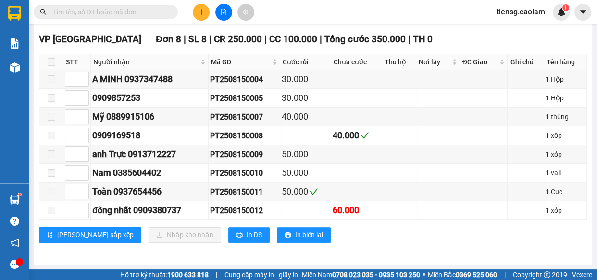
paste input "PT2508150012"
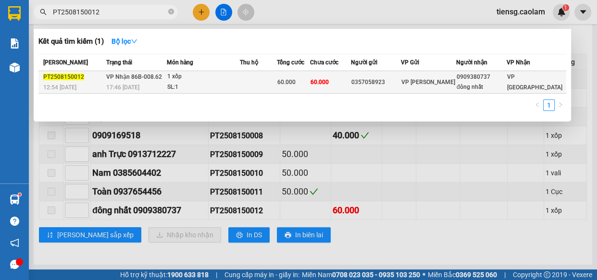
type input "PT2508150012"
click at [277, 83] on td at bounding box center [258, 82] width 37 height 23
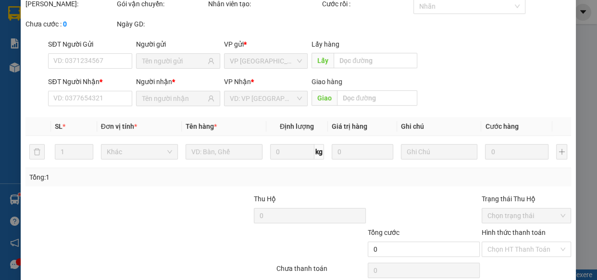
type input "0357058923"
type input "0909380737"
type input "đông nhất"
type input "60.000"
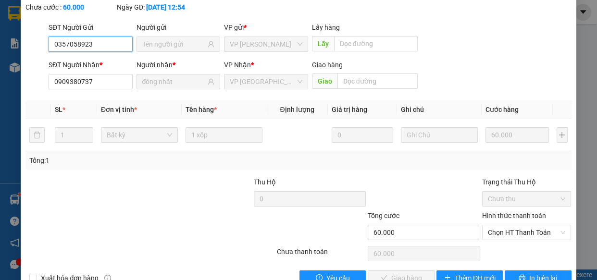
scroll to position [87, 0]
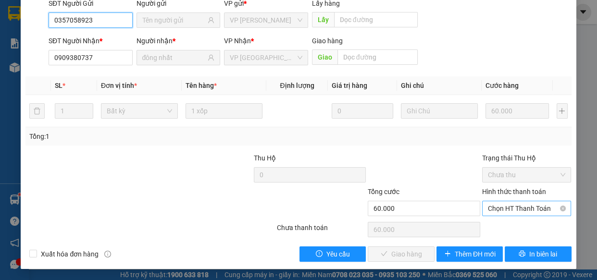
click at [510, 201] on span "Chọn HT Thanh Toán" at bounding box center [527, 208] width 78 height 14
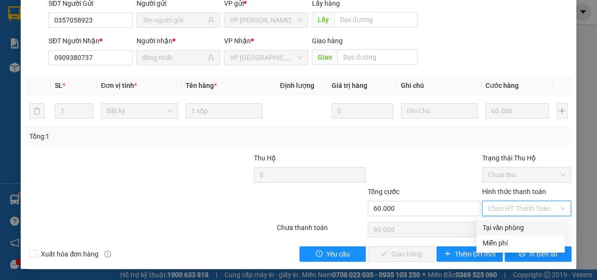
click at [505, 226] on div "Tại văn phòng" at bounding box center [520, 227] width 77 height 11
type input "0"
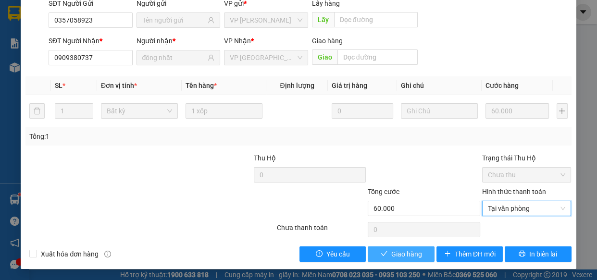
drag, startPoint x: 395, startPoint y: 254, endPoint x: 383, endPoint y: 238, distance: 20.3
click at [395, 254] on span "Giao hàng" at bounding box center [406, 254] width 31 height 11
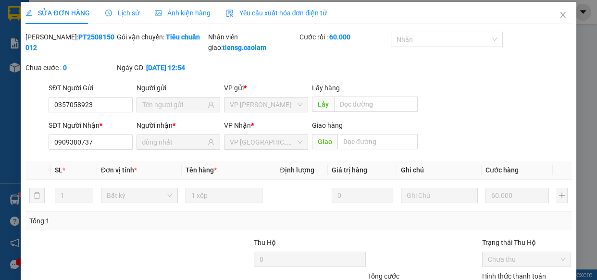
scroll to position [0, 0]
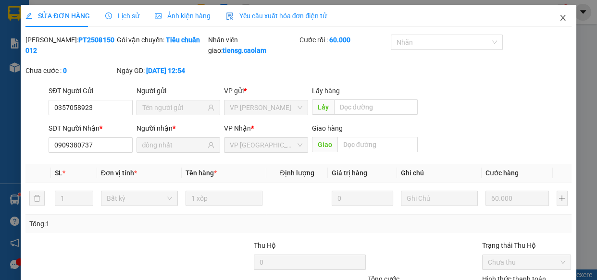
click at [559, 18] on icon "close" at bounding box center [563, 18] width 8 height 8
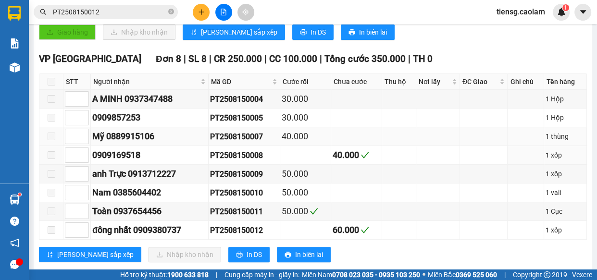
scroll to position [247, 0]
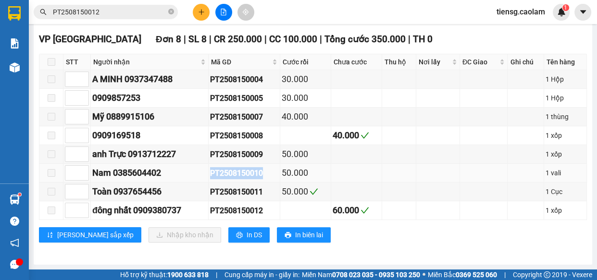
drag, startPoint x: 214, startPoint y: 176, endPoint x: 267, endPoint y: 178, distance: 52.9
click at [267, 178] on div "PT2508150010" at bounding box center [244, 173] width 68 height 12
copy div "PT2508150010"
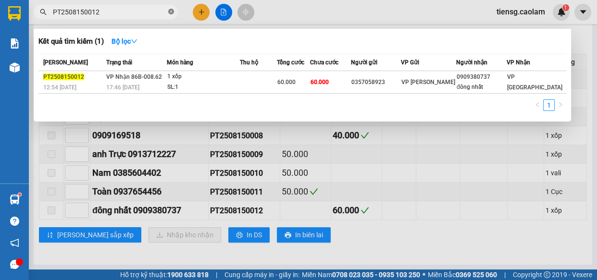
click at [169, 12] on icon "close-circle" at bounding box center [171, 12] width 6 height 6
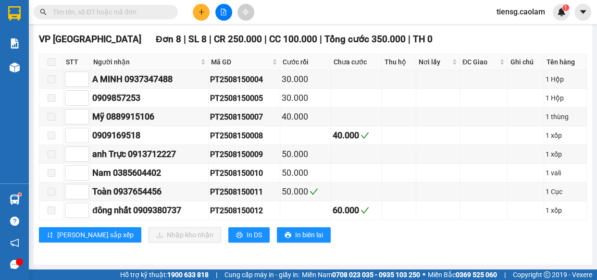
paste input "PT2508150010"
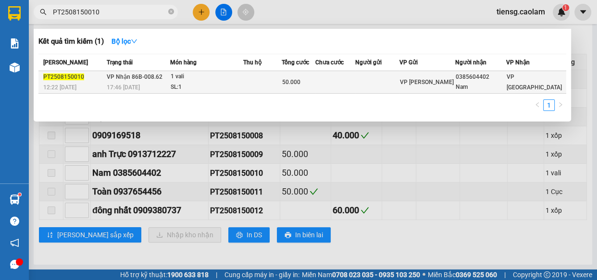
type input "PT2508150010"
click at [261, 67] on th "Thu hộ" at bounding box center [262, 62] width 38 height 17
click at [256, 78] on td at bounding box center [262, 82] width 38 height 23
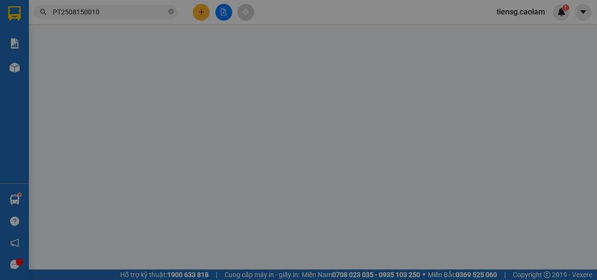
type input "0385604402"
type input "Nam"
type input "50.000"
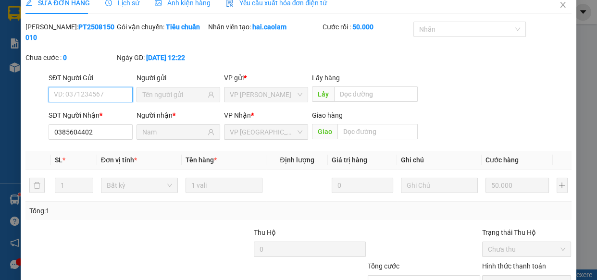
scroll to position [87, 0]
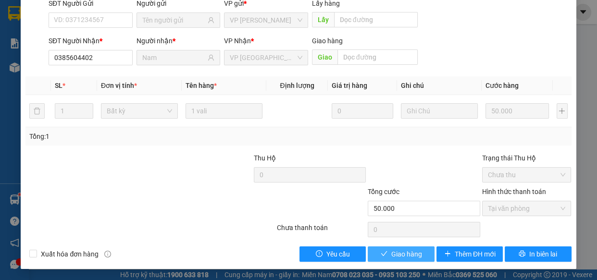
drag, startPoint x: 416, startPoint y: 248, endPoint x: 409, endPoint y: 249, distance: 6.3
click at [414, 249] on span "Giao hàng" at bounding box center [406, 254] width 31 height 11
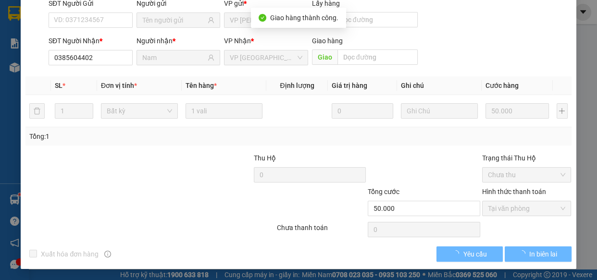
scroll to position [98, 0]
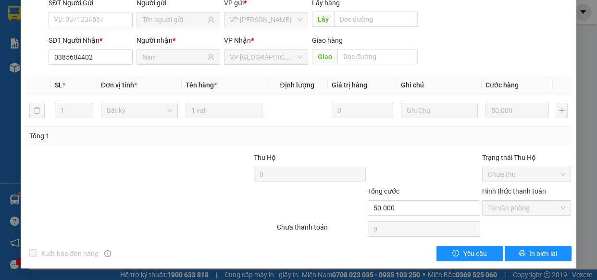
click at [405, 248] on div "Xuất hóa đơn hàng Yêu cầu In biên lai" at bounding box center [298, 253] width 547 height 15
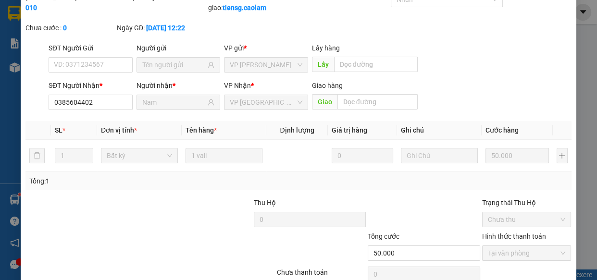
scroll to position [0, 0]
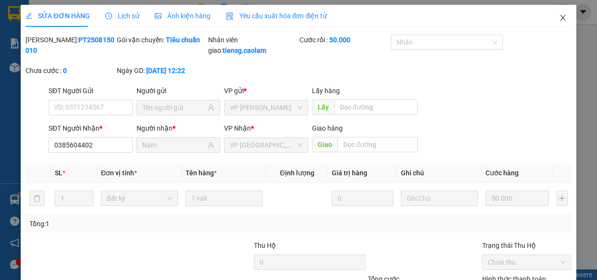
click at [560, 16] on icon "close" at bounding box center [562, 18] width 5 height 6
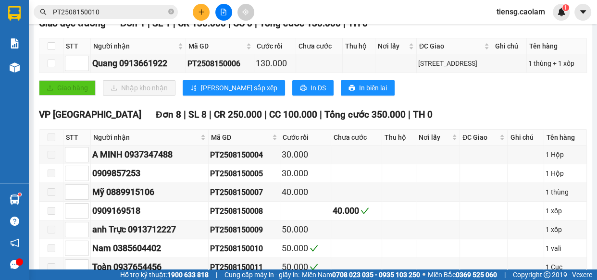
scroll to position [87, 0]
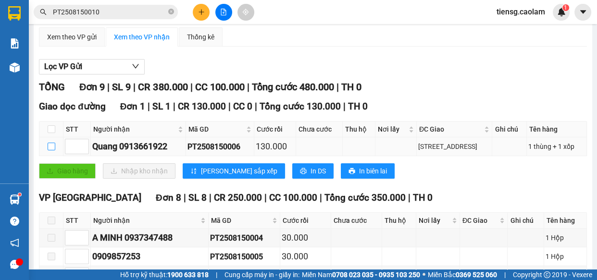
click at [51, 150] on input "checkbox" at bounding box center [52, 147] width 8 height 8
checkbox input "true"
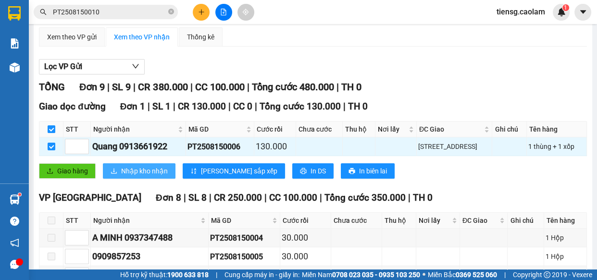
click at [136, 175] on span "Nhập kho nhận" at bounding box center [144, 171] width 47 height 11
checkbox input "false"
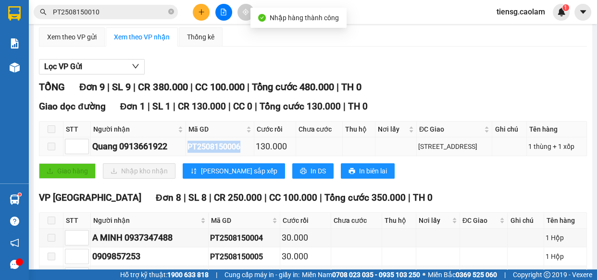
drag, startPoint x: 188, startPoint y: 148, endPoint x: 244, endPoint y: 153, distance: 56.4
click at [244, 153] on div "PT2508150006" at bounding box center [219, 147] width 65 height 12
copy div "PT2508150006"
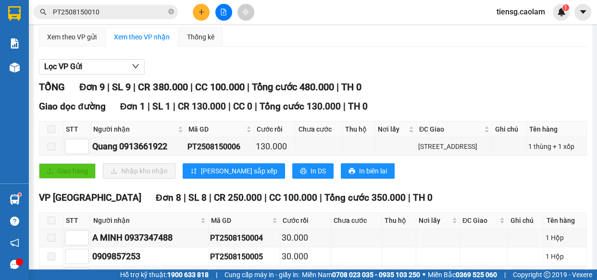
drag, startPoint x: 171, startPoint y: 11, endPoint x: 160, endPoint y: 12, distance: 10.7
click at [172, 11] on icon "close-circle" at bounding box center [171, 12] width 6 height 6
paste input "PT2508150006"
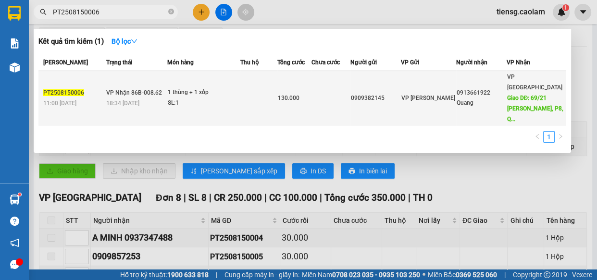
type input "PT2508150006"
click at [277, 84] on td at bounding box center [258, 98] width 37 height 54
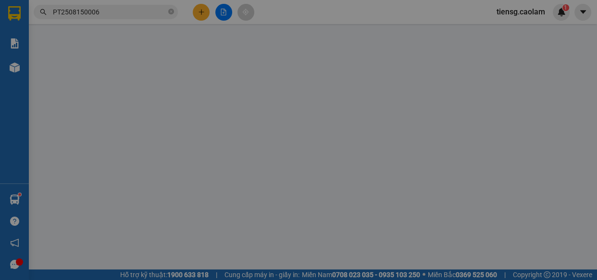
type input "0909382145"
type input "0913661922"
type input "Quang"
type input "[STREET_ADDRESS]"
type input "130.000"
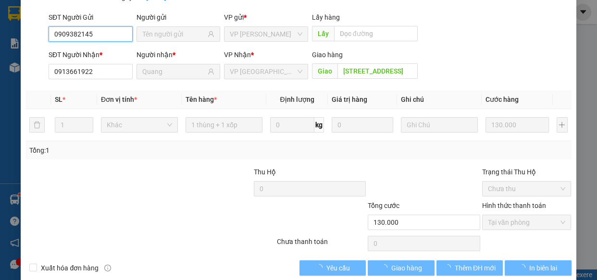
scroll to position [87, 0]
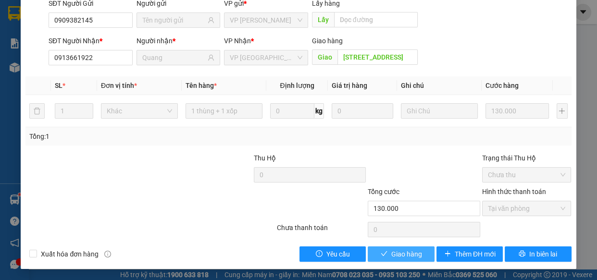
click at [399, 252] on span "Giao hàng" at bounding box center [406, 254] width 31 height 11
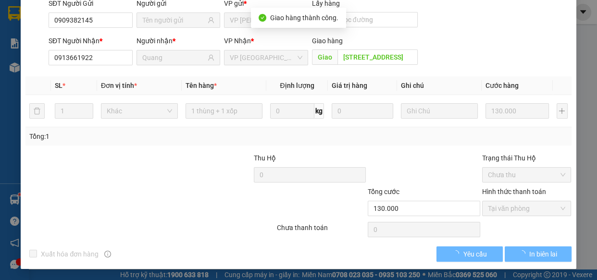
scroll to position [0, 0]
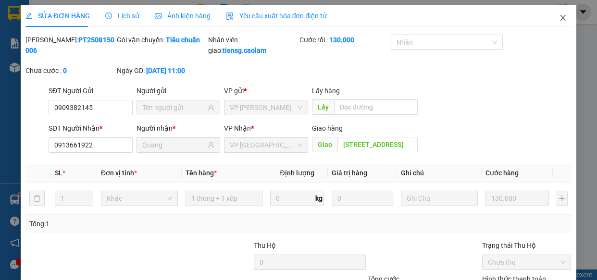
click at [559, 14] on icon "close" at bounding box center [563, 18] width 8 height 8
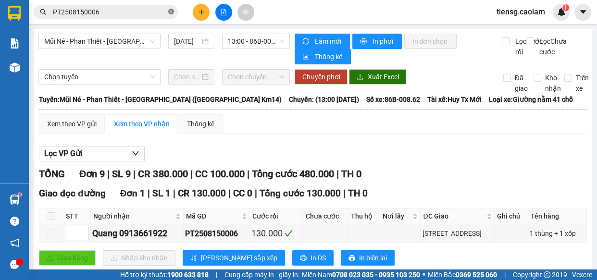
click at [173, 14] on icon "close-circle" at bounding box center [171, 12] width 6 height 6
click at [204, 14] on icon "plus" at bounding box center [201, 12] width 7 height 7
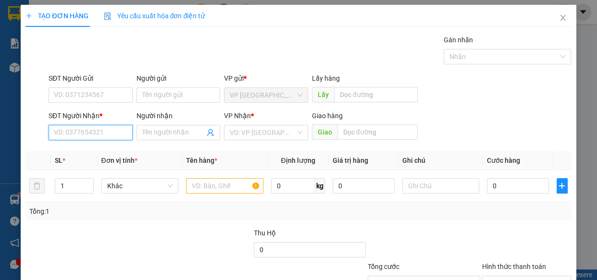
click at [93, 135] on input "SĐT Người Nhận *" at bounding box center [91, 132] width 84 height 15
click at [105, 152] on div "0919003097 - HUNG" at bounding box center [90, 152] width 72 height 11
type input "0919003097"
type input "HUNG"
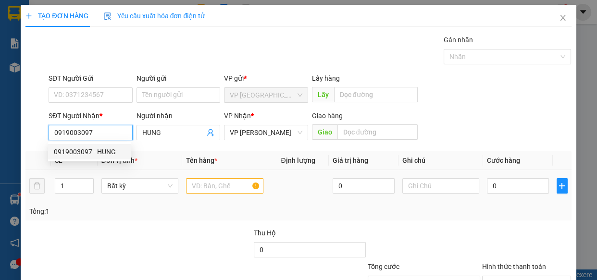
type input "0919003097"
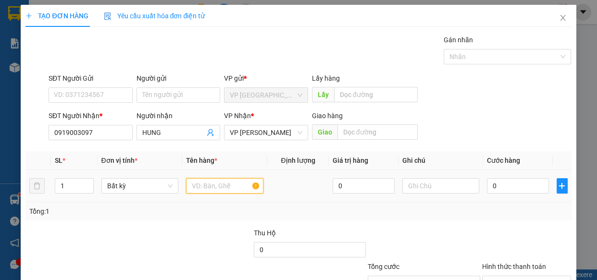
click at [207, 185] on input "text" at bounding box center [224, 185] width 77 height 15
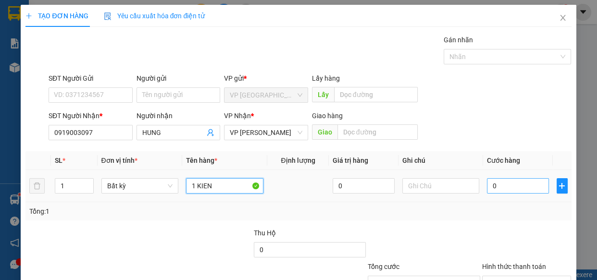
type input "1 KIEN"
click at [524, 182] on input "0" at bounding box center [518, 185] width 62 height 15
type input "4"
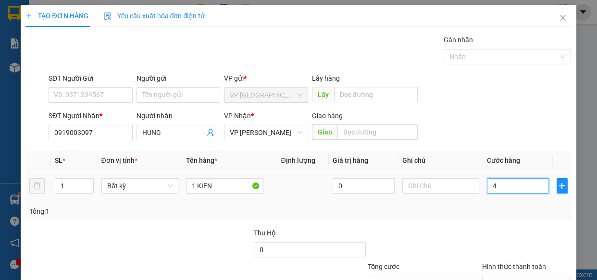
type input "40"
type input "400"
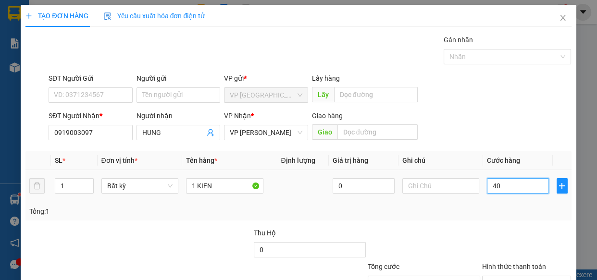
type input "400"
type input "4.000"
type input "40.000"
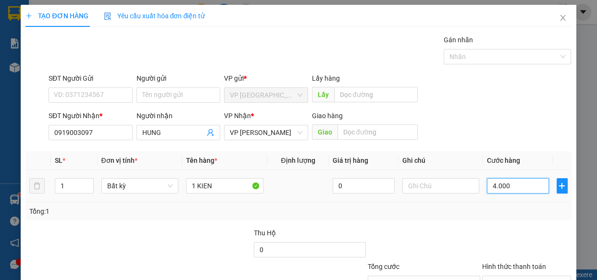
type input "40.000"
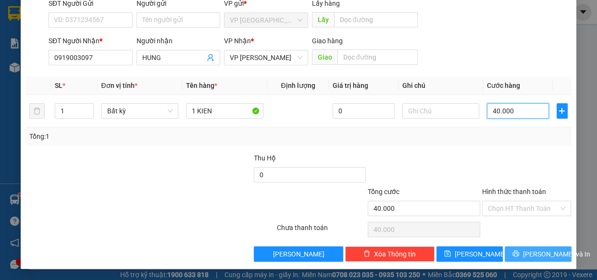
type input "40.000"
click at [530, 255] on span "[PERSON_NAME] và In" at bounding box center [556, 254] width 67 height 11
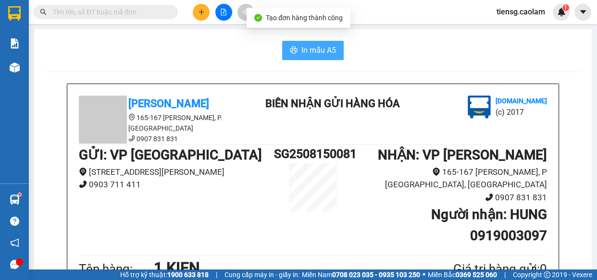
click at [311, 48] on span "In mẫu A5" at bounding box center [318, 50] width 35 height 12
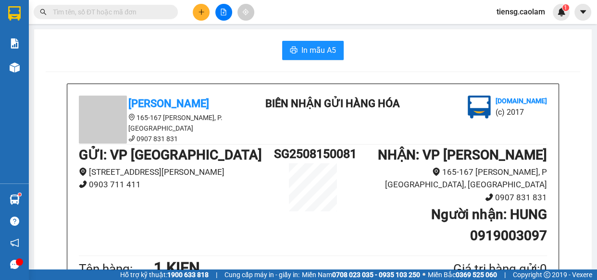
click at [203, 11] on icon "plus" at bounding box center [201, 12] width 7 height 7
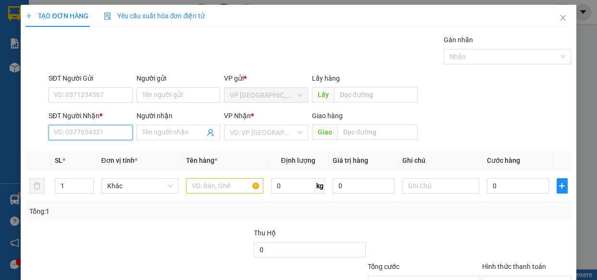
click at [88, 136] on input "SĐT Người Nhận *" at bounding box center [91, 132] width 84 height 15
type input "0377656424"
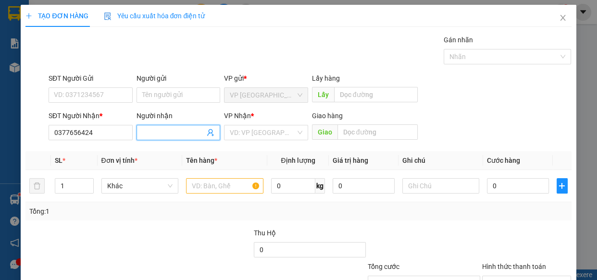
click at [174, 129] on input "Người nhận" at bounding box center [173, 132] width 63 height 11
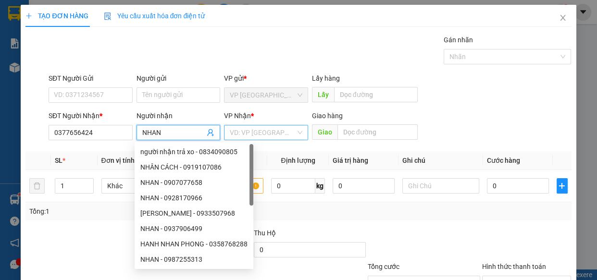
type input "NHAN"
click at [269, 132] on input "search" at bounding box center [263, 132] width 66 height 14
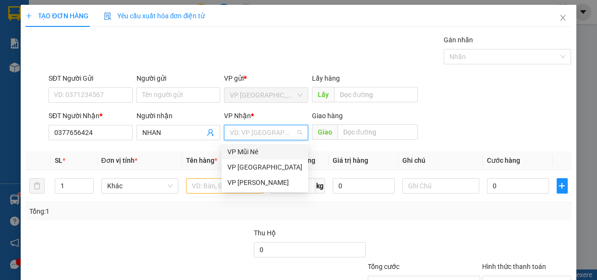
click at [251, 149] on div "VP Mũi Né" at bounding box center [264, 152] width 75 height 11
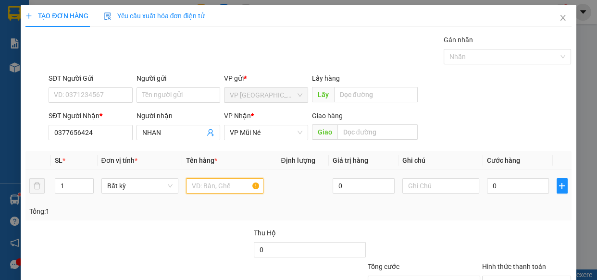
click at [206, 186] on input "text" at bounding box center [224, 185] width 77 height 15
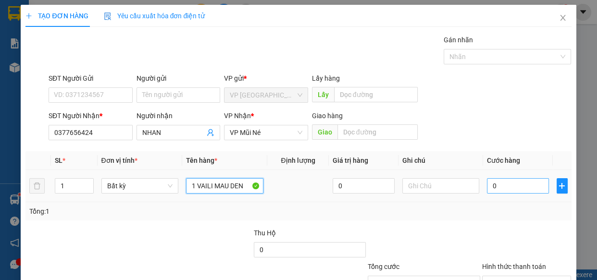
type input "1 VAILI MAU DEN"
click at [498, 186] on input "0" at bounding box center [518, 185] width 62 height 15
type input "5"
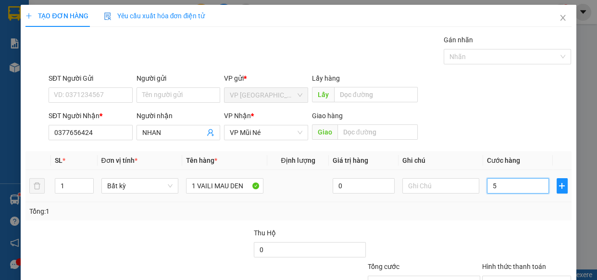
type input "50"
type input "500"
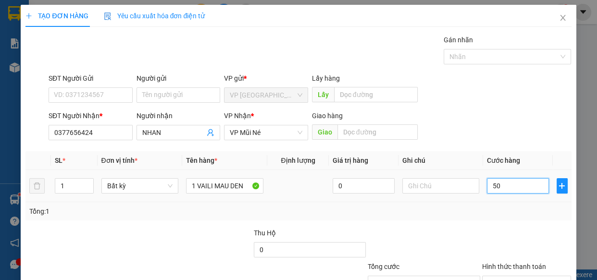
type input "500"
type input "5.000"
type input "50.000"
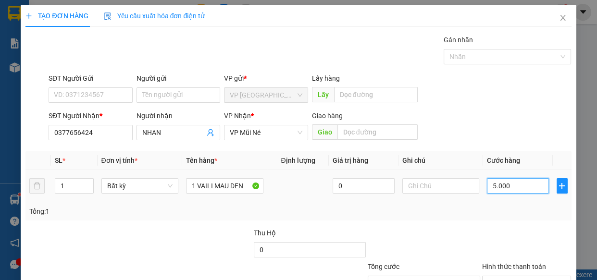
type input "50.000"
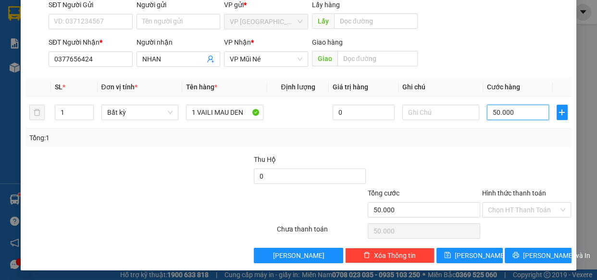
scroll to position [75, 0]
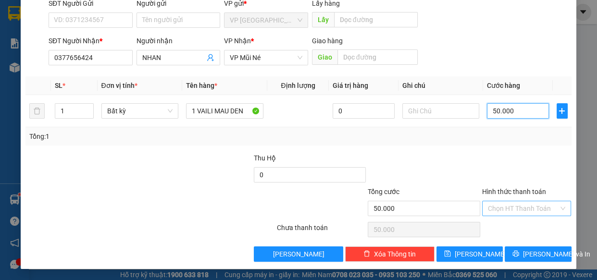
type input "50.000"
click at [507, 212] on input "Hình thức thanh toán" at bounding box center [523, 208] width 71 height 14
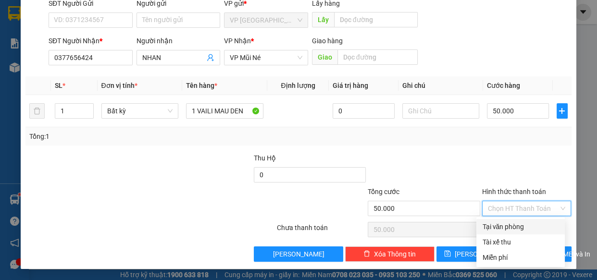
click at [505, 227] on div "Tại văn phòng" at bounding box center [520, 227] width 77 height 11
type input "0"
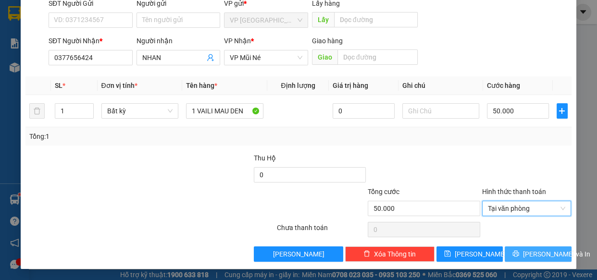
click at [523, 252] on span "[PERSON_NAME] và In" at bounding box center [556, 254] width 67 height 11
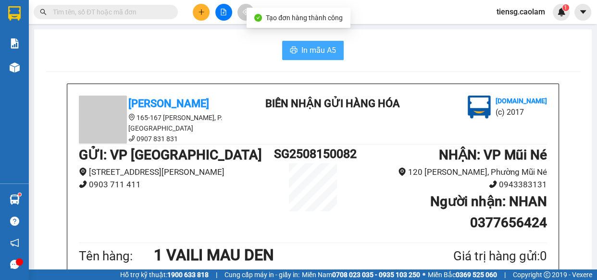
click at [306, 44] on span "In mẫu A5" at bounding box center [318, 50] width 35 height 12
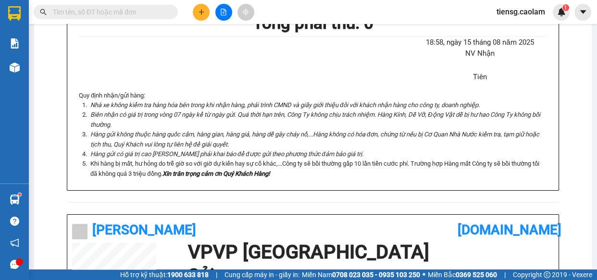
click at [394, 86] on div "18:58[DATE] NV Nhận Tiên" at bounding box center [470, 63] width 157 height 53
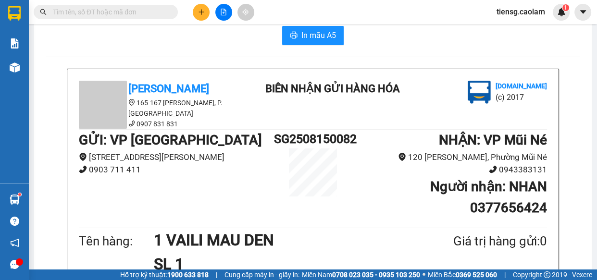
scroll to position [0, 0]
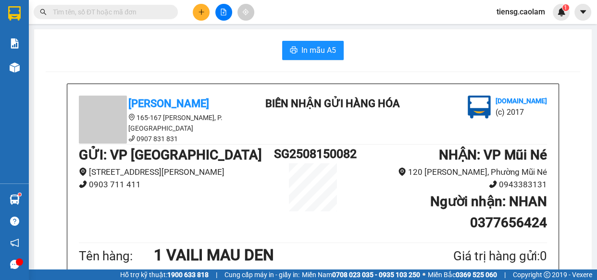
click at [205, 42] on div "In mẫu A5" at bounding box center [313, 50] width 534 height 19
drag, startPoint x: 230, startPoint y: 49, endPoint x: 223, endPoint y: 45, distance: 8.0
click at [230, 48] on div "In mẫu A5" at bounding box center [313, 50] width 534 height 19
click at [223, 45] on div "In mẫu A5" at bounding box center [313, 50] width 534 height 19
click at [197, 14] on button at bounding box center [201, 12] width 17 height 17
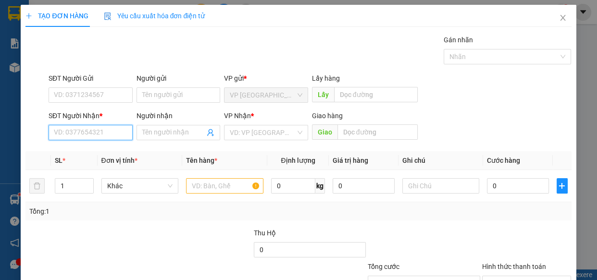
click at [86, 132] on input "SĐT Người Nhận *" at bounding box center [91, 132] width 84 height 15
click at [88, 150] on div "0357897319 - PHUNG" at bounding box center [90, 152] width 72 height 11
type input "0357897319"
type input "PHUNG"
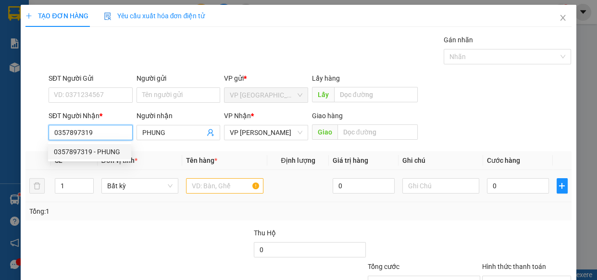
type input "0357897319"
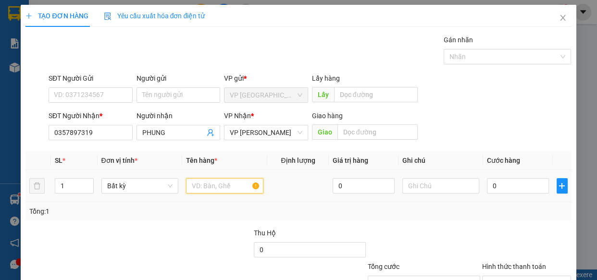
drag, startPoint x: 216, startPoint y: 186, endPoint x: 157, endPoint y: 176, distance: 59.4
click at [209, 186] on input "text" at bounding box center [224, 185] width 77 height 15
type input "1 KIEN"
drag, startPoint x: 485, startPoint y: 176, endPoint x: 510, endPoint y: 194, distance: 30.7
click at [487, 177] on div "0" at bounding box center [518, 185] width 62 height 19
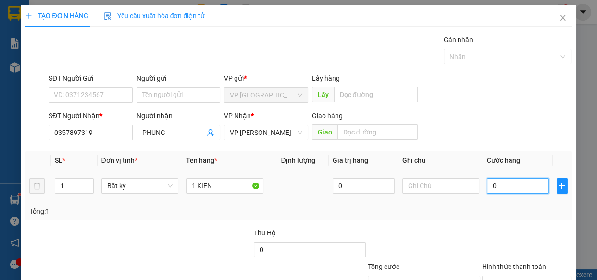
click at [510, 184] on input "0" at bounding box center [518, 185] width 62 height 15
type input "3"
type input "30"
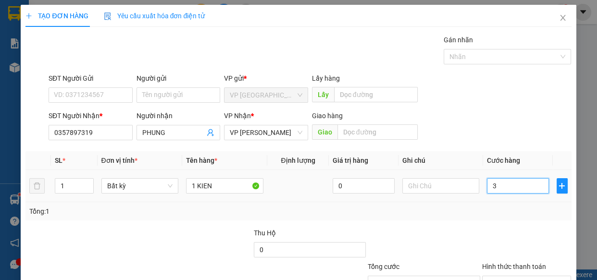
type input "30"
type input "300"
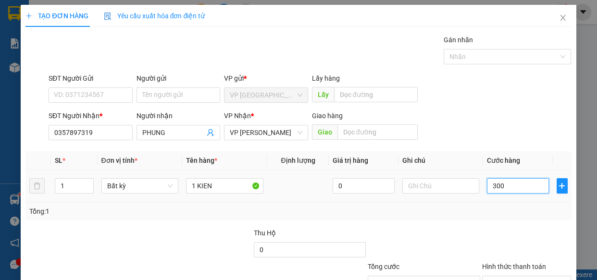
type input "3.000"
type input "30.000"
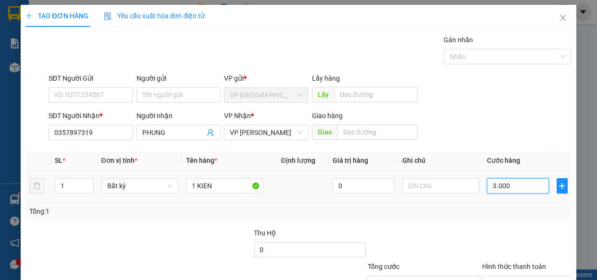
type input "30.000"
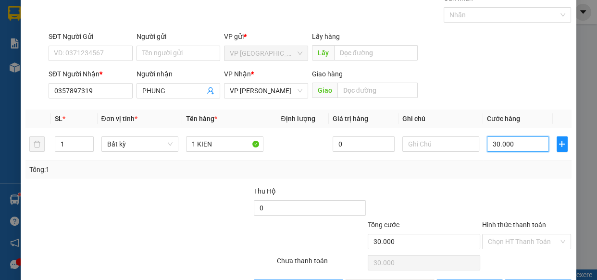
scroll to position [75, 0]
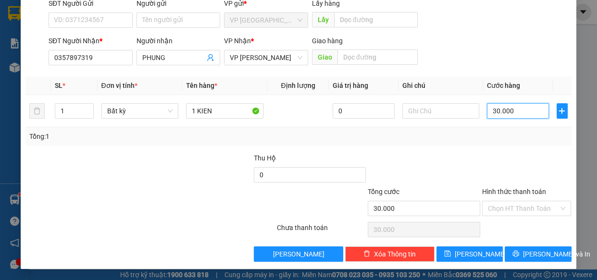
type input "30.000"
click at [511, 261] on div "TẠO ĐƠN HÀNG Yêu cầu xuất hóa đơn điện tử Transit Pickup Surcharge Ids Transit …" at bounding box center [298, 99] width 555 height 339
click at [517, 252] on icon "printer" at bounding box center [516, 254] width 6 height 6
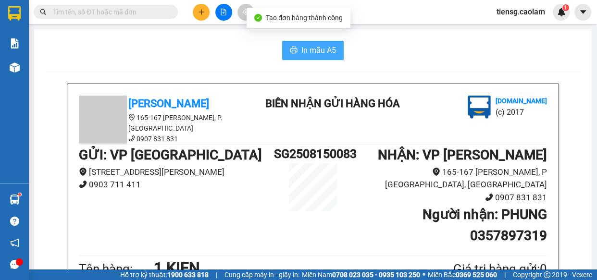
click at [321, 49] on span "In mẫu A5" at bounding box center [318, 50] width 35 height 12
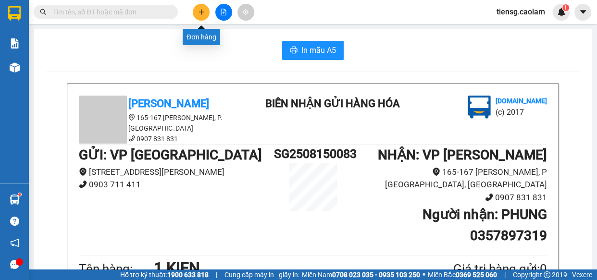
click at [203, 9] on icon "plus" at bounding box center [201, 12] width 7 height 7
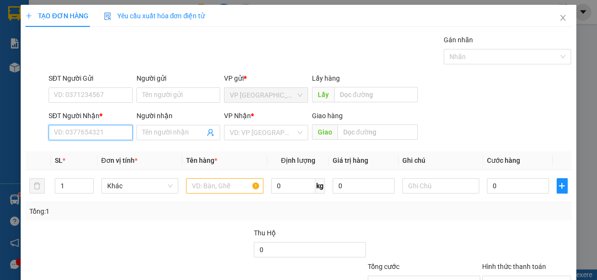
drag, startPoint x: 86, startPoint y: 133, endPoint x: 72, endPoint y: 127, distance: 15.7
click at [76, 128] on input "SĐT Người Nhận *" at bounding box center [91, 132] width 84 height 15
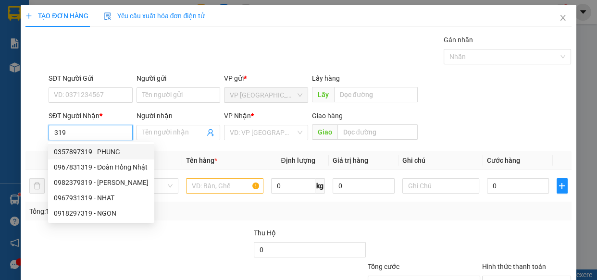
click at [99, 151] on div "0357897319 - PHUNG" at bounding box center [101, 152] width 95 height 11
type input "0357897319"
type input "PHUNG"
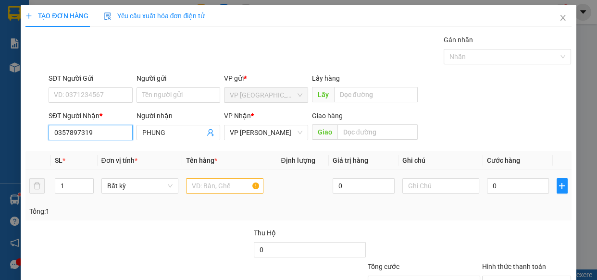
type input "0357897319"
drag, startPoint x: 232, startPoint y: 187, endPoint x: 229, endPoint y: 183, distance: 5.6
click at [231, 186] on input "text" at bounding box center [224, 185] width 77 height 15
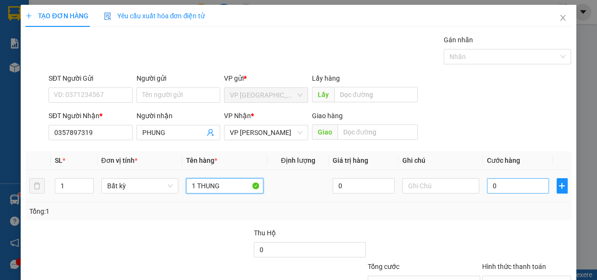
type input "1 THUNG"
click at [506, 189] on input "0" at bounding box center [518, 185] width 62 height 15
type input "5"
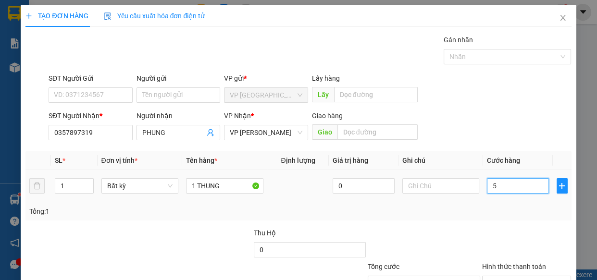
type input "50"
type input "500"
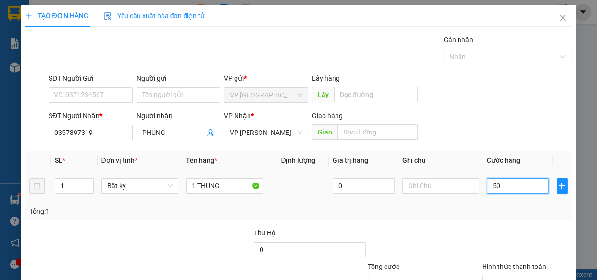
type input "500"
type input "5.000"
type input "50.000"
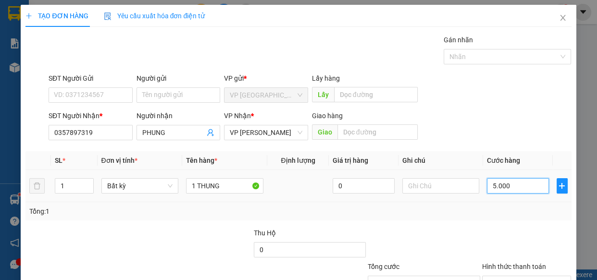
type input "50.000"
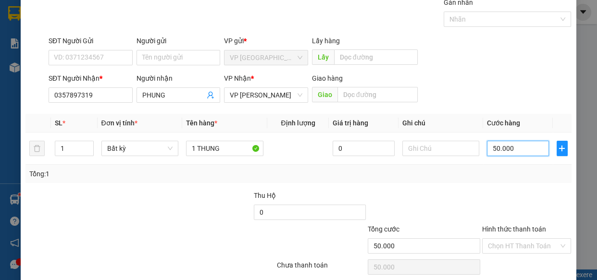
scroll to position [75, 0]
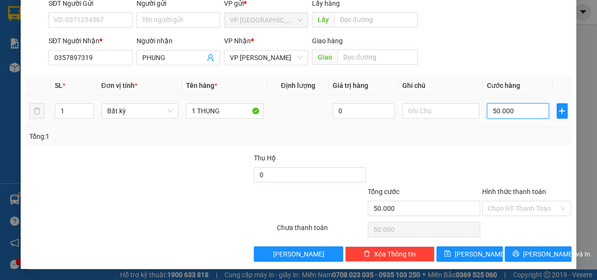
drag, startPoint x: 514, startPoint y: 111, endPoint x: 432, endPoint y: 127, distance: 83.3
click at [432, 127] on div "SL * Đơn vị tính * Tên hàng * Định lượng Giá trị hàng Ghi chú Cước hàng 1 Bất k…" at bounding box center [297, 110] width 545 height 69
type input "0"
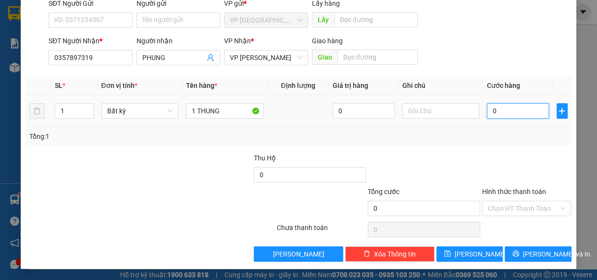
type input "05"
type input "5"
type input "0"
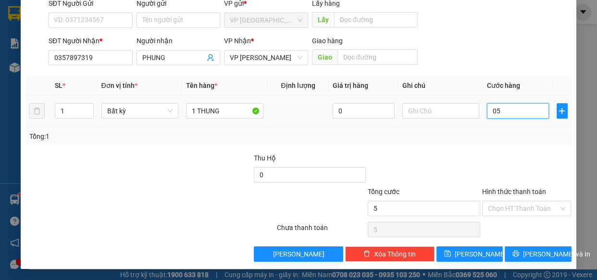
type input "0"
type input "06"
type input "6"
type input "060"
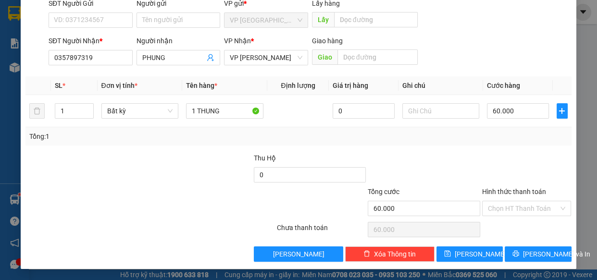
click at [486, 144] on div "Tổng: 1" at bounding box center [297, 136] width 545 height 18
click at [533, 253] on span "[PERSON_NAME] và In" at bounding box center [556, 254] width 67 height 11
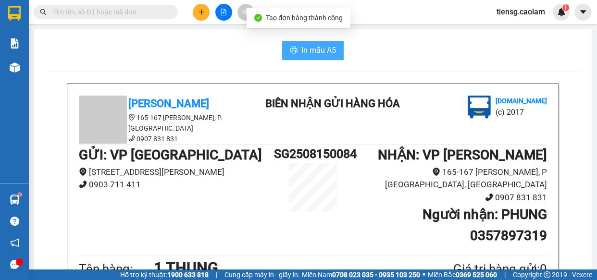
click at [321, 47] on span "In mẫu A5" at bounding box center [318, 50] width 35 height 12
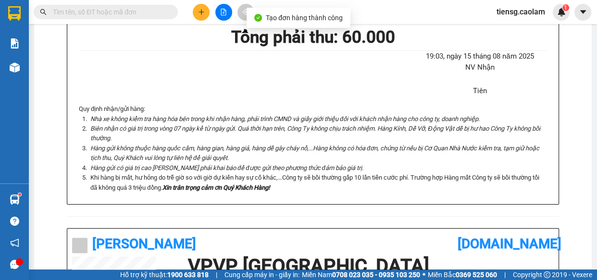
scroll to position [306, 0]
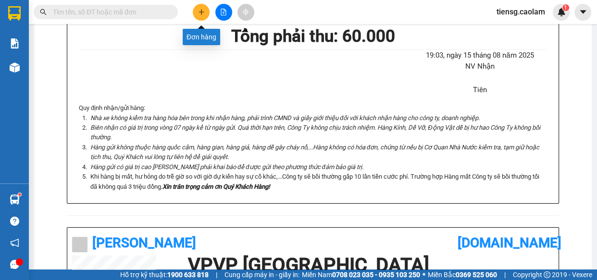
click at [207, 10] on button at bounding box center [201, 12] width 17 height 17
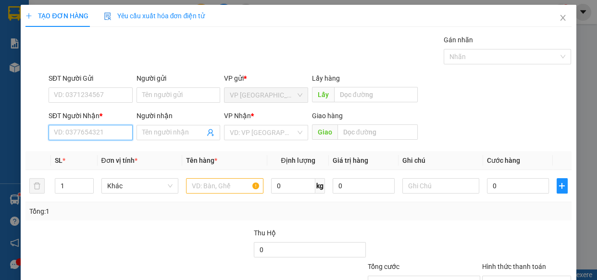
click at [93, 130] on input "SĐT Người Nhận *" at bounding box center [91, 132] width 84 height 15
click at [110, 152] on div "0363867979 - DŨNG" at bounding box center [90, 152] width 72 height 11
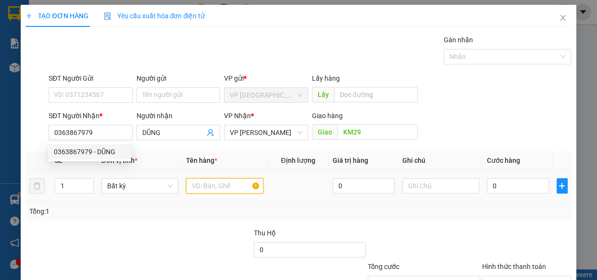
drag, startPoint x: 211, startPoint y: 191, endPoint x: 200, endPoint y: 193, distance: 11.1
click at [210, 191] on input "text" at bounding box center [224, 185] width 77 height 15
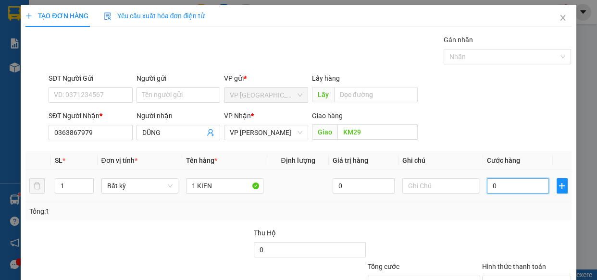
click at [504, 187] on input "0" at bounding box center [518, 185] width 62 height 15
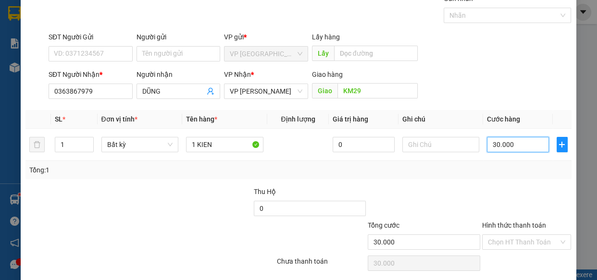
scroll to position [75, 0]
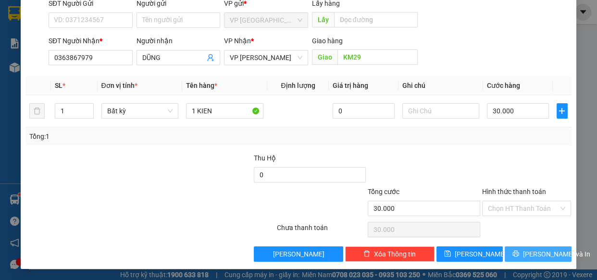
click at [531, 257] on span "[PERSON_NAME] và In" at bounding box center [556, 254] width 67 height 11
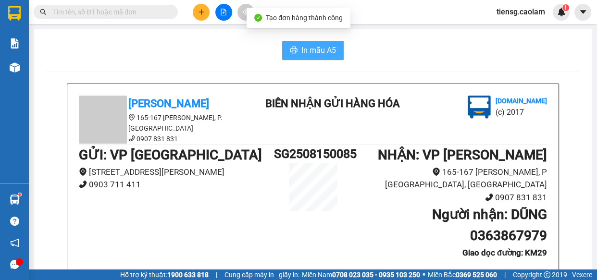
click at [309, 54] on span "In mẫu A5" at bounding box center [318, 50] width 35 height 12
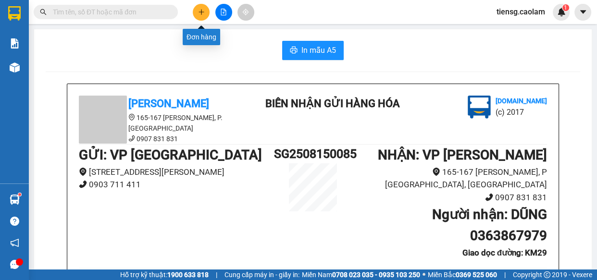
click at [197, 9] on button at bounding box center [201, 12] width 17 height 17
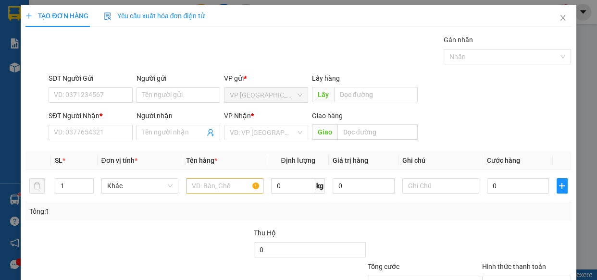
click at [103, 140] on div "SĐT Người Nhận * VD: 0377654321" at bounding box center [91, 128] width 84 height 34
drag, startPoint x: 87, startPoint y: 133, endPoint x: 67, endPoint y: 136, distance: 20.5
click at [84, 133] on input "SĐT Người Nhận *" at bounding box center [91, 132] width 84 height 15
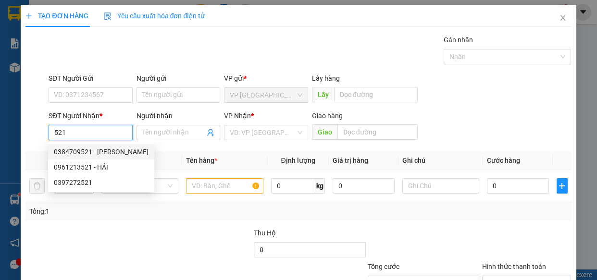
click at [113, 149] on div "0384709521 - [PERSON_NAME]" at bounding box center [101, 152] width 95 height 11
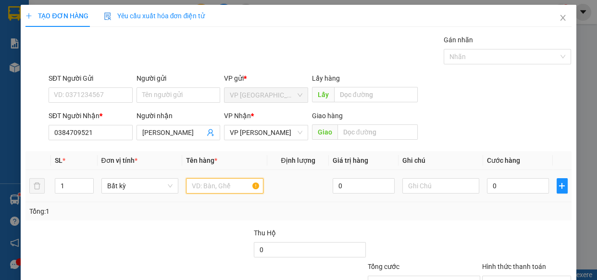
click at [230, 188] on input "text" at bounding box center [224, 185] width 77 height 15
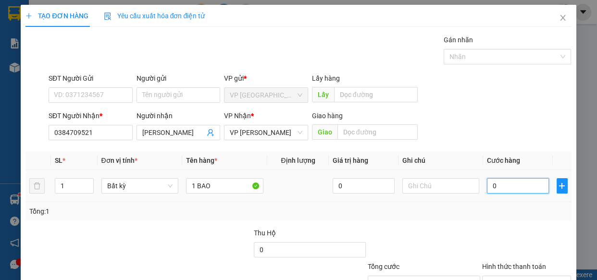
click at [514, 187] on input "0" at bounding box center [518, 185] width 62 height 15
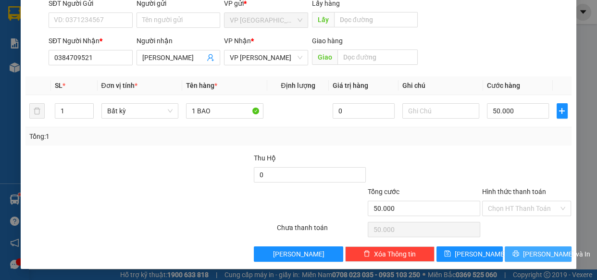
click at [538, 256] on span "[PERSON_NAME] và In" at bounding box center [556, 254] width 67 height 11
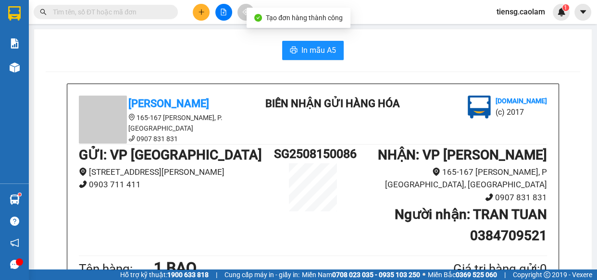
click at [310, 55] on span "In mẫu A5" at bounding box center [318, 50] width 35 height 12
click at [312, 49] on span "In mẫu A5" at bounding box center [318, 50] width 35 height 12
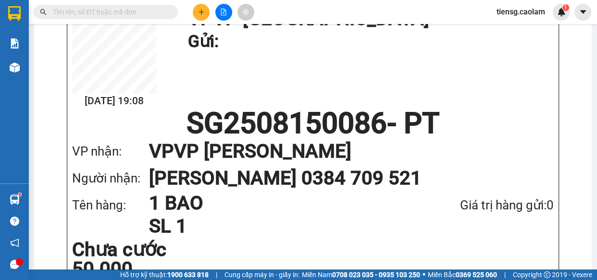
scroll to position [611, 0]
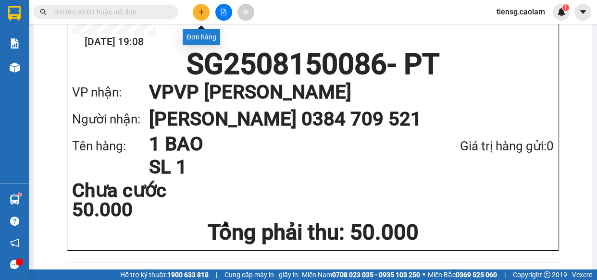
click at [203, 10] on icon "plus" at bounding box center [201, 12] width 7 height 7
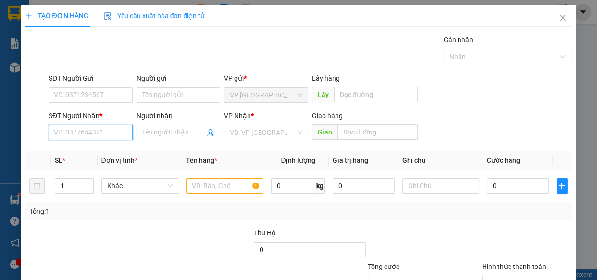
click at [77, 131] on input "SĐT Người Nhận *" at bounding box center [91, 132] width 84 height 15
click at [97, 152] on div "0917242053 - A HUNG" at bounding box center [90, 152] width 72 height 11
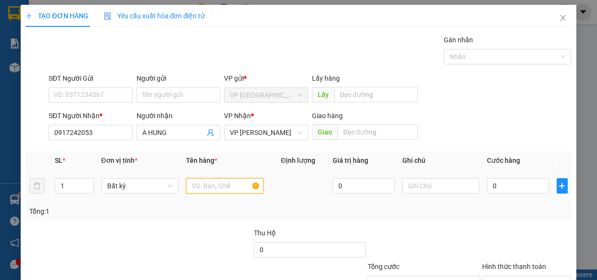
click at [204, 186] on input "text" at bounding box center [224, 185] width 77 height 15
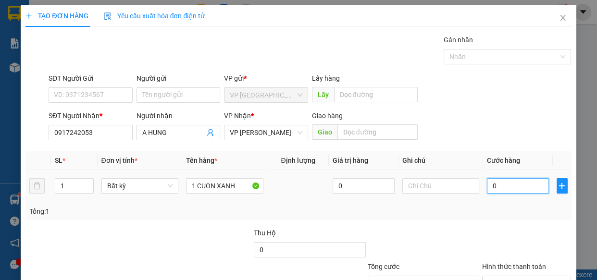
click at [515, 185] on input "0" at bounding box center [518, 185] width 62 height 15
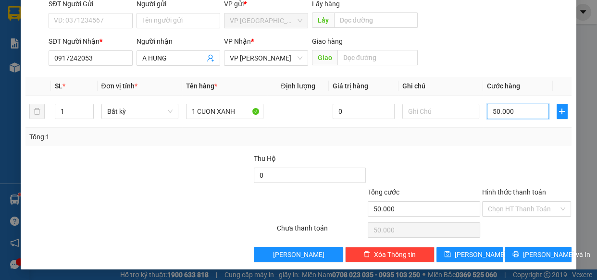
scroll to position [75, 0]
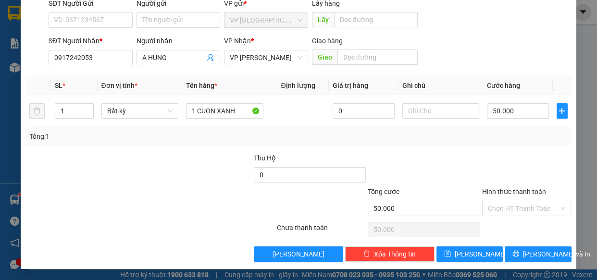
drag, startPoint x: 479, startPoint y: 141, endPoint x: 486, endPoint y: 151, distance: 12.0
click at [480, 141] on div "Tổng: 1" at bounding box center [297, 136] width 545 height 18
click at [516, 108] on input "0" at bounding box center [518, 110] width 62 height 15
click at [534, 256] on span "[PERSON_NAME] và In" at bounding box center [556, 254] width 67 height 11
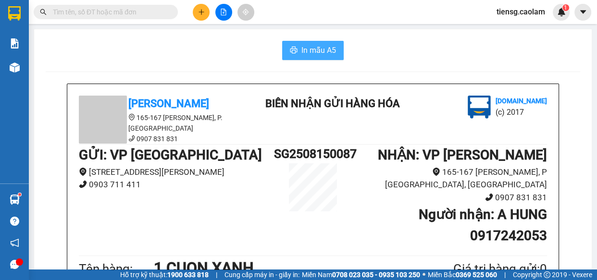
click at [311, 43] on button "In mẫu A5" at bounding box center [313, 50] width 62 height 19
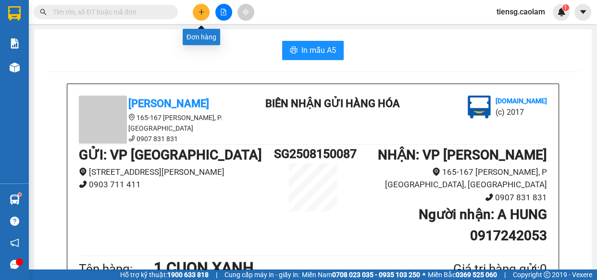
click at [202, 18] on button at bounding box center [201, 12] width 17 height 17
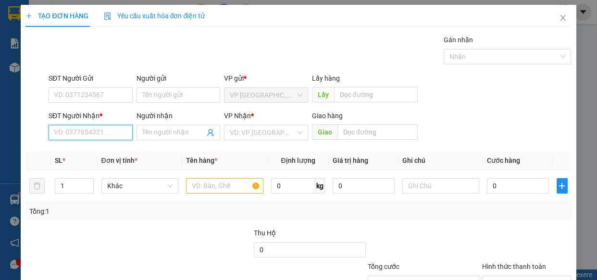
click at [85, 125] on input "SĐT Người Nhận *" at bounding box center [91, 132] width 84 height 15
drag, startPoint x: 111, startPoint y: 61, endPoint x: 49, endPoint y: 68, distance: 62.4
click at [49, 111] on div "SĐT Người Nhận * 0937913 0937913" at bounding box center [91, 128] width 84 height 34
click at [102, 80] on div "0395069979 - [PERSON_NAME]" at bounding box center [101, 76] width 95 height 11
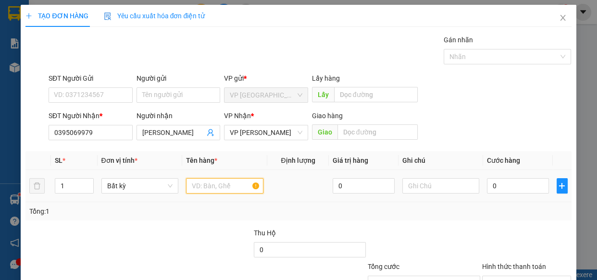
click at [194, 178] on input "text" at bounding box center [224, 185] width 77 height 15
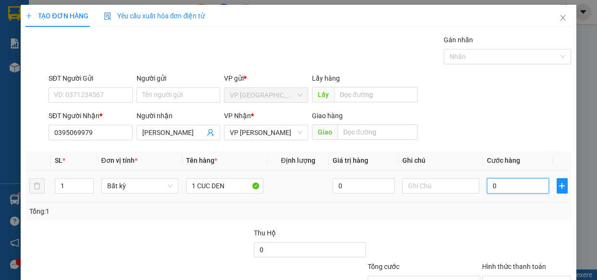
click at [517, 178] on input "0" at bounding box center [518, 185] width 62 height 15
click at [538, 245] on div "Transit Pickup Surcharge Ids Transit Deliver Surcharge Ids Transit Deliver Surc…" at bounding box center [297, 186] width 545 height 302
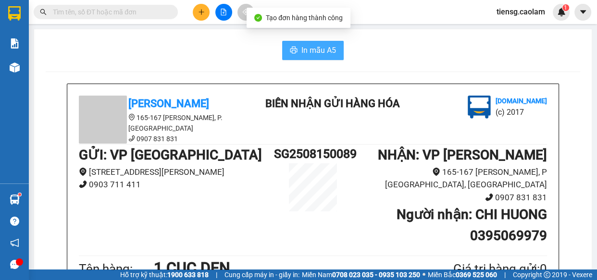
click at [330, 53] on span "In mẫu A5" at bounding box center [318, 50] width 35 height 12
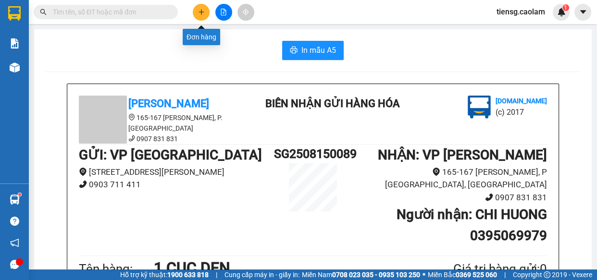
click at [202, 15] on icon "plus" at bounding box center [201, 12] width 7 height 7
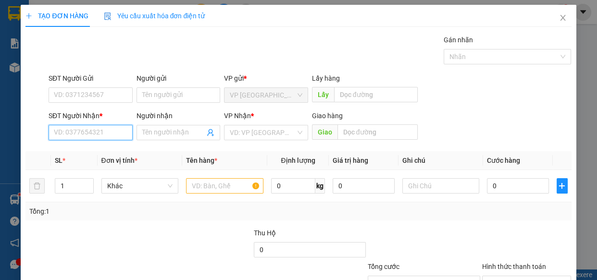
click at [97, 128] on input "SĐT Người Nhận *" at bounding box center [91, 132] width 84 height 15
click at [96, 127] on input "SĐT Người Nhận *" at bounding box center [91, 132] width 84 height 15
click at [106, 153] on div "0819139739 - NGỌC" at bounding box center [90, 152] width 72 height 11
click at [190, 177] on div at bounding box center [224, 185] width 77 height 19
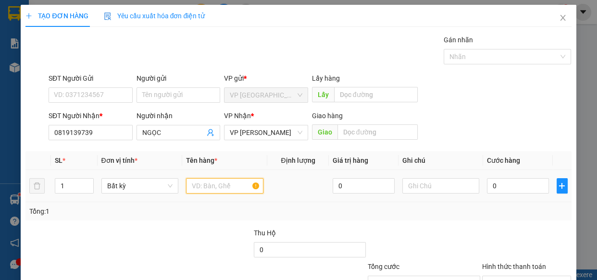
click at [210, 190] on input "text" at bounding box center [224, 185] width 77 height 15
click at [503, 193] on div "0" at bounding box center [518, 185] width 62 height 19
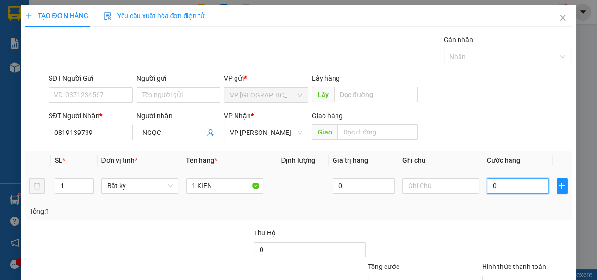
click at [504, 186] on input "0" at bounding box center [518, 185] width 62 height 15
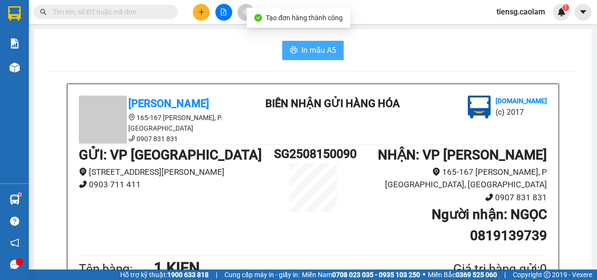
click at [315, 45] on span "In mẫu A5" at bounding box center [318, 50] width 35 height 12
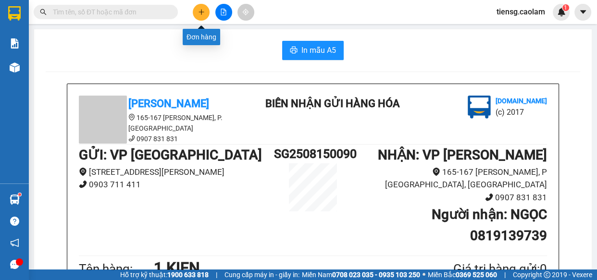
click at [205, 10] on button at bounding box center [201, 12] width 17 height 17
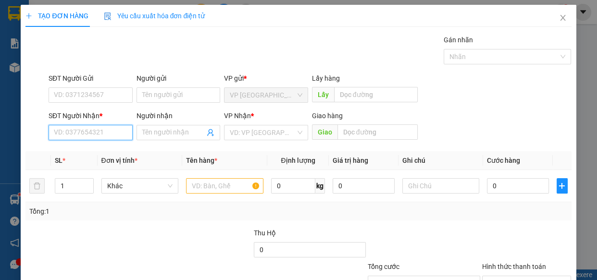
drag, startPoint x: 81, startPoint y: 133, endPoint x: 76, endPoint y: 130, distance: 5.6
click at [81, 133] on input "SĐT Người Nhận *" at bounding box center [91, 132] width 84 height 15
click at [82, 140] on div "SĐT Người Nhận * VD: 0377654321" at bounding box center [91, 128] width 84 height 34
click at [84, 133] on input "SĐT Người Nhận *" at bounding box center [91, 132] width 84 height 15
click at [87, 135] on input "SĐT Người Nhận *" at bounding box center [91, 132] width 84 height 15
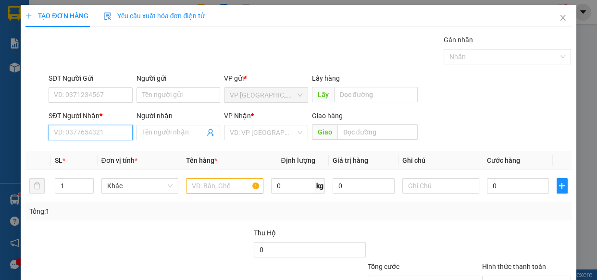
click at [104, 139] on input "SĐT Người Nhận *" at bounding box center [91, 132] width 84 height 15
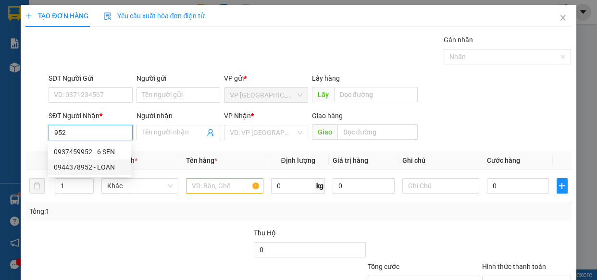
drag, startPoint x: 76, startPoint y: 151, endPoint x: 85, endPoint y: 168, distance: 18.9
click at [85, 168] on div "0937459952 - 6 SEN 0944378952 - LOAN" at bounding box center [89, 159] width 83 height 31
click at [84, 168] on div "0944378952 - LOAN" at bounding box center [90, 167] width 72 height 11
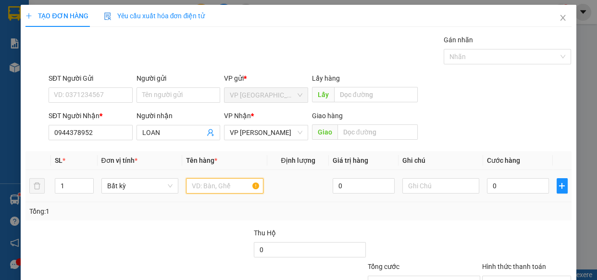
click at [216, 189] on input "text" at bounding box center [224, 185] width 77 height 15
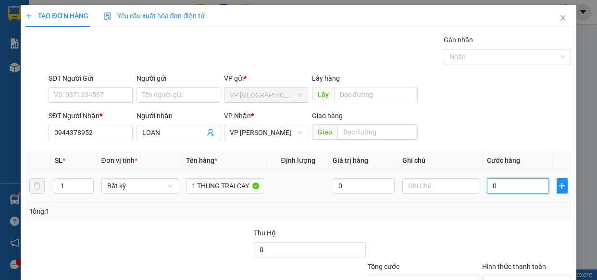
click at [514, 182] on input "0" at bounding box center [518, 185] width 62 height 15
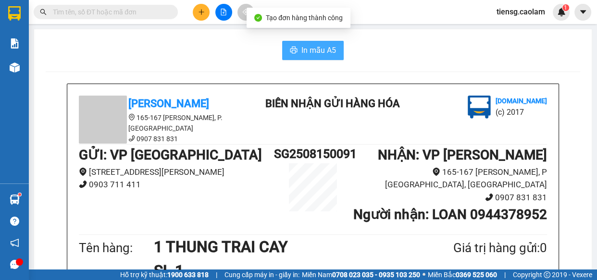
click at [284, 49] on button "In mẫu A5" at bounding box center [313, 50] width 62 height 19
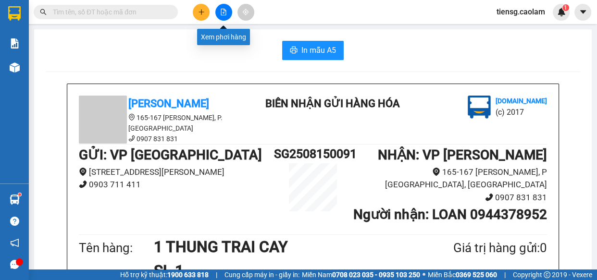
click at [222, 13] on icon "file-add" at bounding box center [223, 12] width 7 height 7
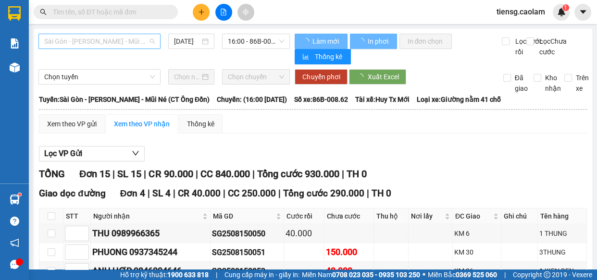
click at [112, 37] on span "Sài Gòn - [PERSON_NAME] - Mũi Né (CT Ông Đồn)" at bounding box center [99, 41] width 111 height 14
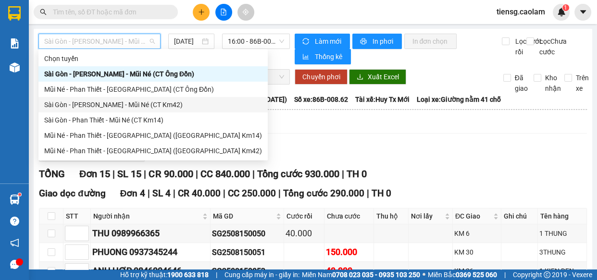
click at [147, 103] on div "Sài Gòn - [PERSON_NAME] - Mũi Né (CT Km42)" at bounding box center [153, 104] width 218 height 11
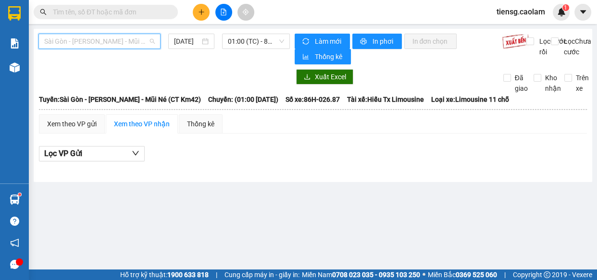
click at [120, 43] on span "Sài Gòn - [PERSON_NAME] - Mũi Né (CT Km42)" at bounding box center [99, 41] width 111 height 14
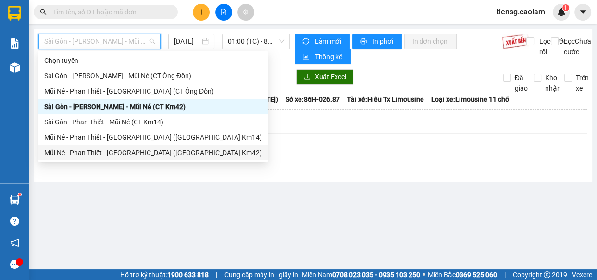
click at [125, 154] on div "Mũi Né - Phan Thiết - [GEOGRAPHIC_DATA] ([GEOGRAPHIC_DATA] Km42)" at bounding box center [153, 153] width 218 height 11
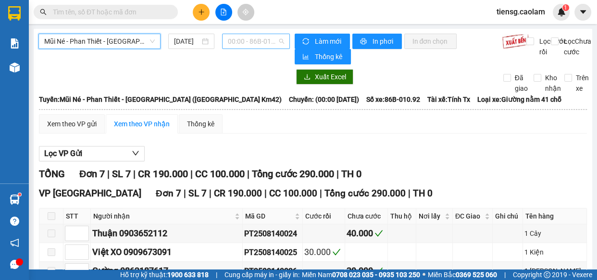
click at [248, 39] on span "00:00 - 86B-010.92" at bounding box center [256, 41] width 56 height 14
click at [255, 44] on span "00:00 - 86B-010.92" at bounding box center [256, 41] width 56 height 14
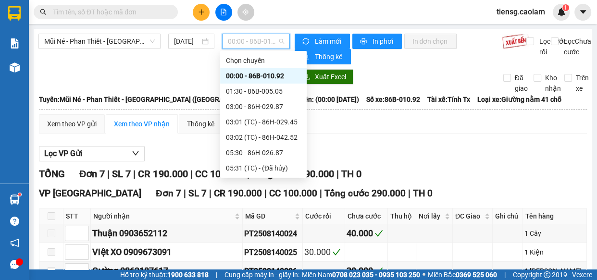
drag, startPoint x: 255, startPoint y: 130, endPoint x: 261, endPoint y: 109, distance: 21.9
click at [261, 109] on div "Chọn chuyến 00:00 - 86B-010.92 01:30 - 86B-005.05 03:00 - 86H-029.87 03:01 (TC)…" at bounding box center [263, 207] width 86 height 308
click at [261, 255] on div "15:00 - 86H-043.41" at bounding box center [263, 260] width 75 height 11
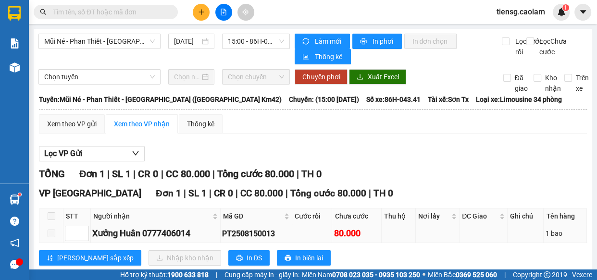
click at [52, 230] on span at bounding box center [52, 234] width 8 height 8
